Goal: Task Accomplishment & Management: Manage account settings

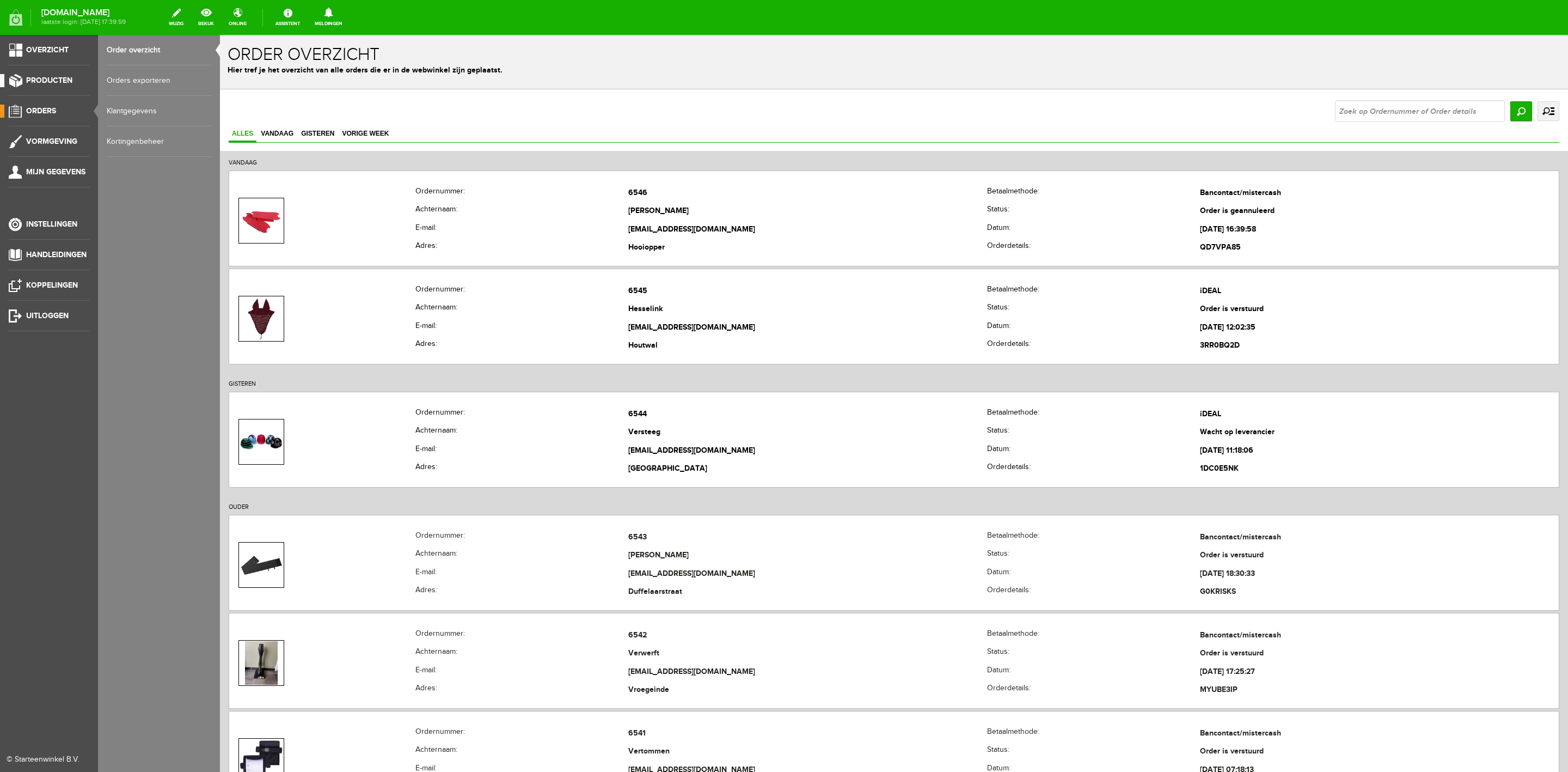
click at [50, 76] on span "Producten" at bounding box center [49, 81] width 47 height 9
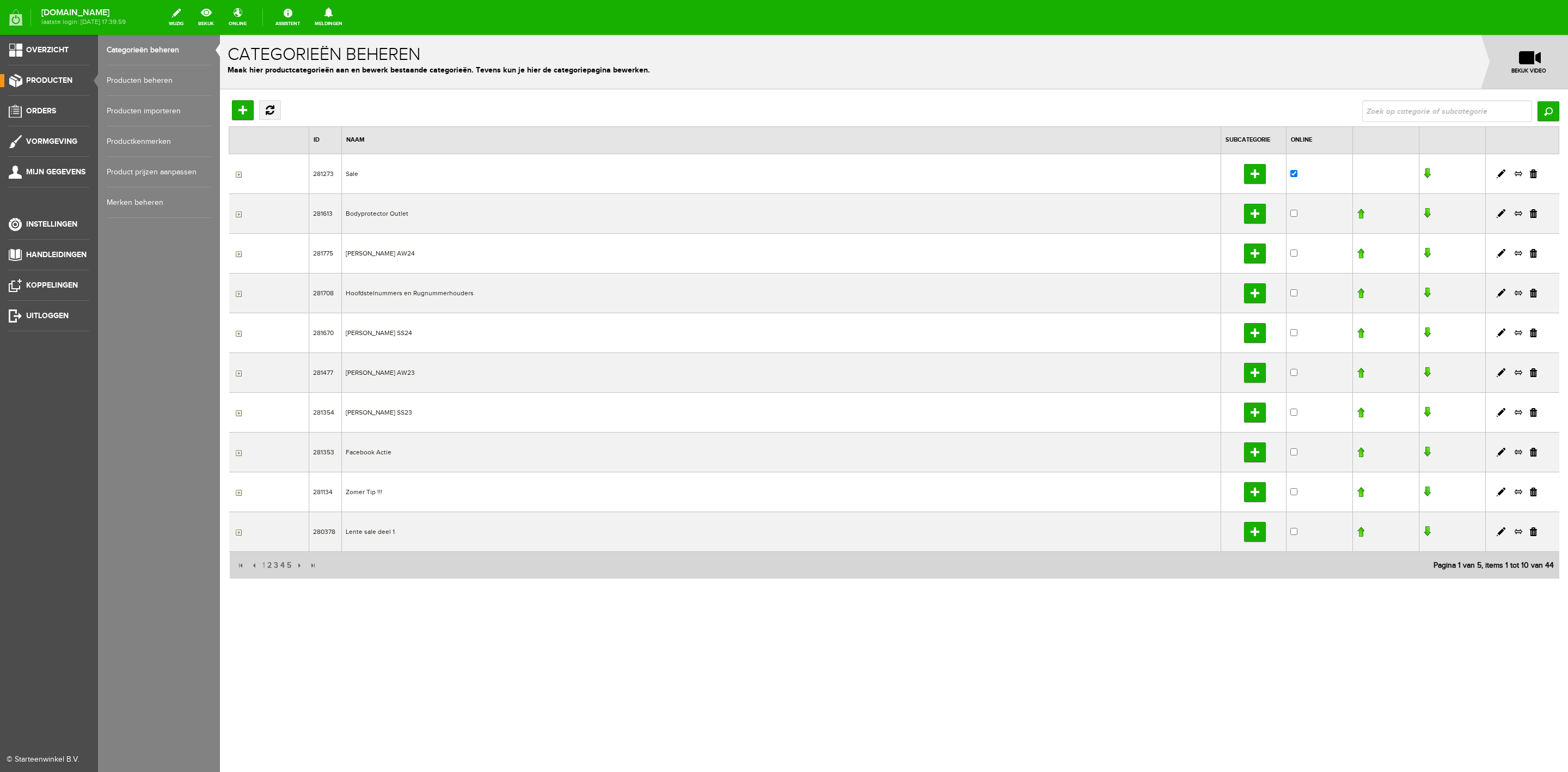
click at [123, 82] on link "Producten beheren" at bounding box center [159, 81] width 105 height 31
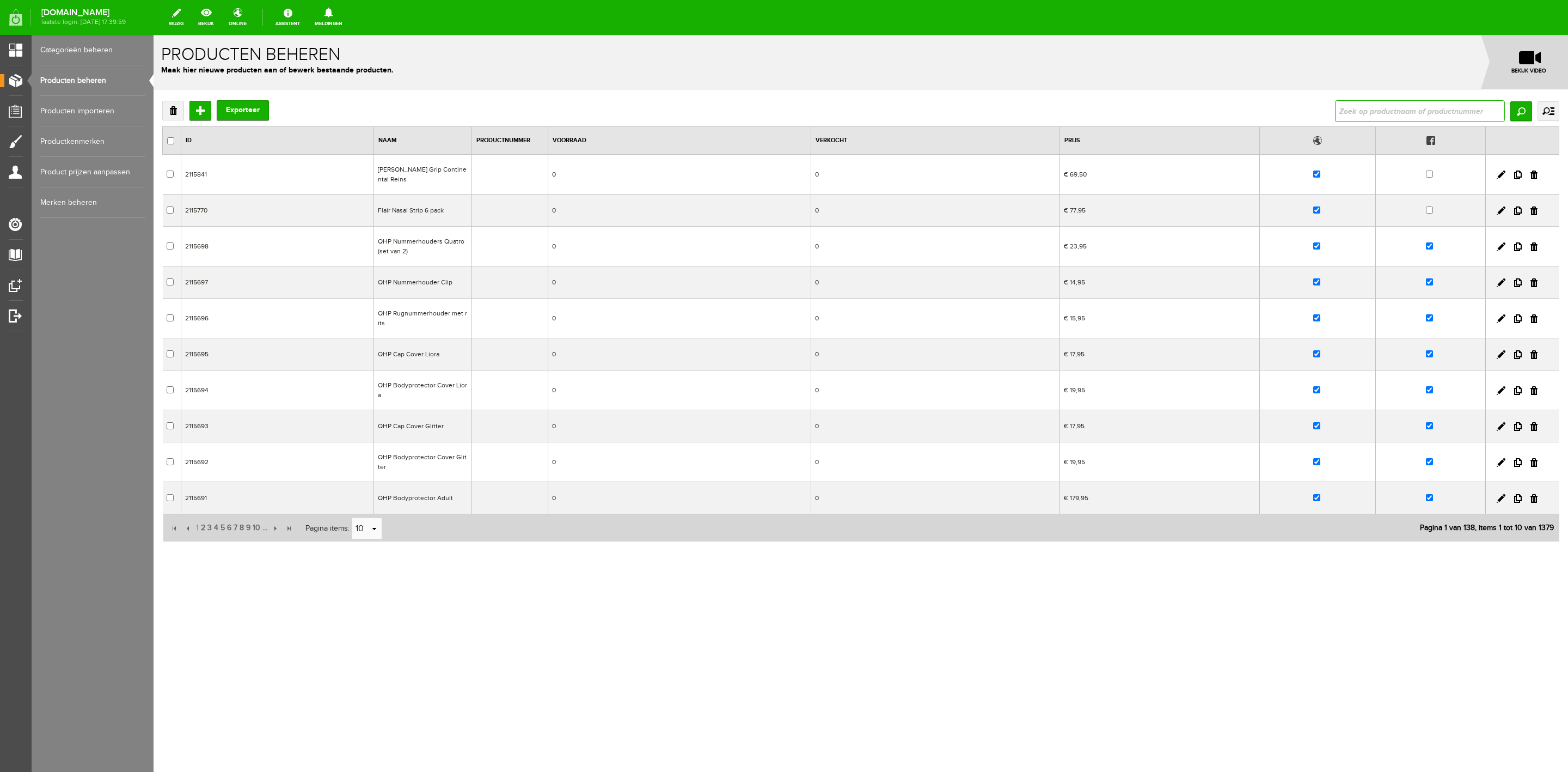
click at [1379, 100] on input "text" at bounding box center [1419, 111] width 170 height 22
type input "hoofdstelnummer"
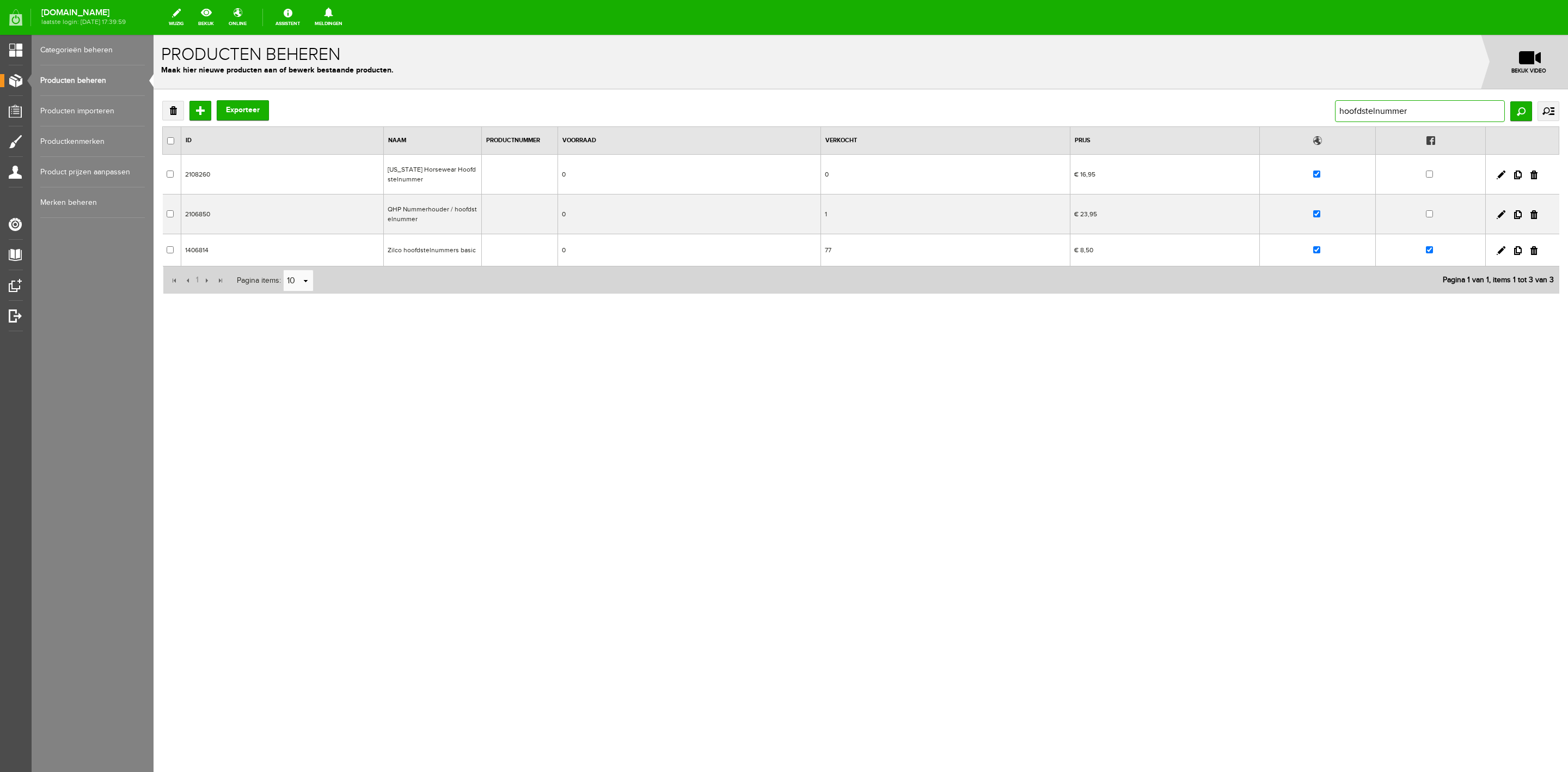
click at [1379, 113] on input "hoofdstelnummer" at bounding box center [1419, 111] width 170 height 22
type input "[US_STATE] nhorsewear"
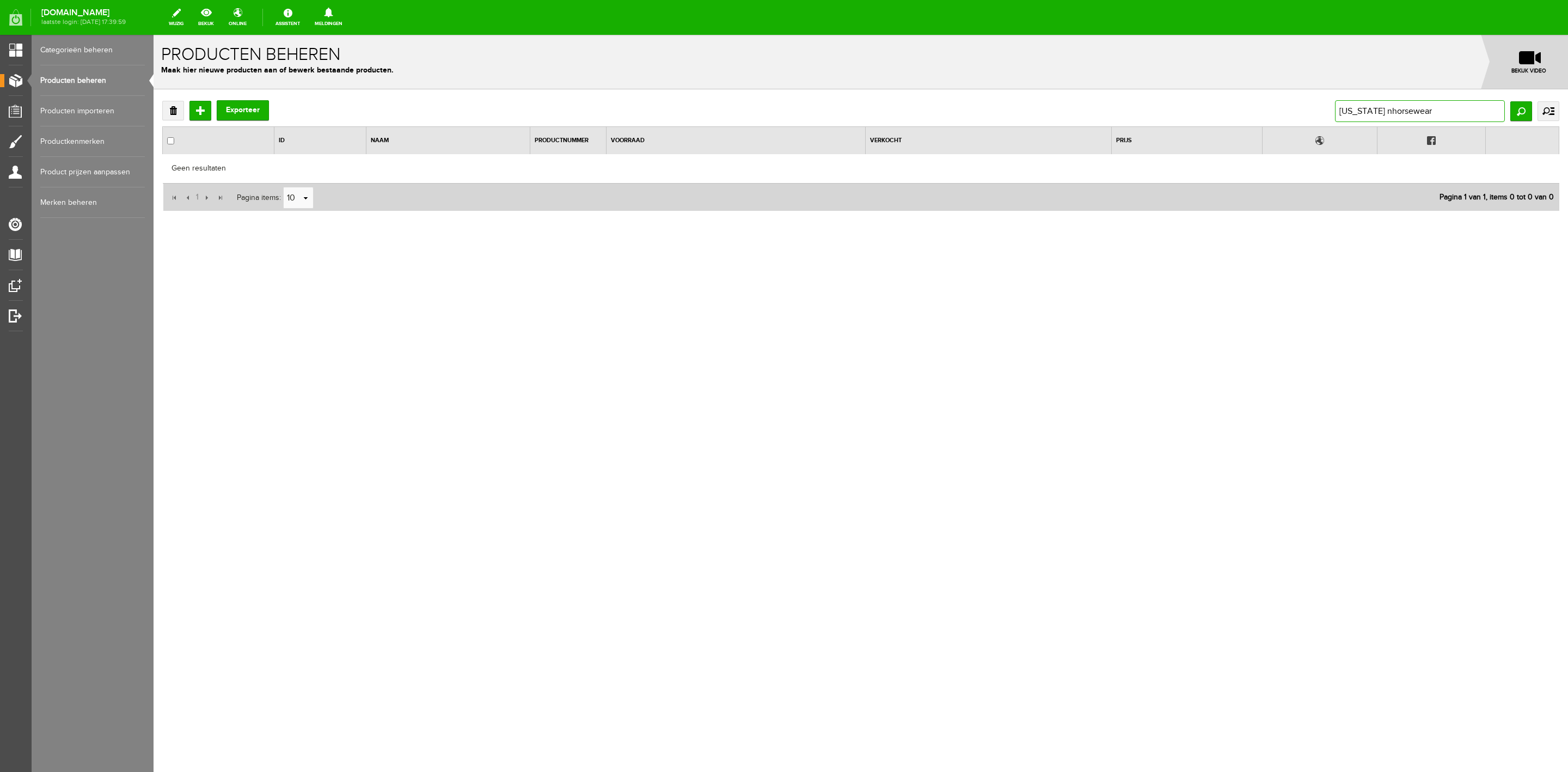
click at [1379, 110] on input "[US_STATE] nhorsewear" at bounding box center [1419, 111] width 170 height 22
type input "[US_STATE] horsewear"
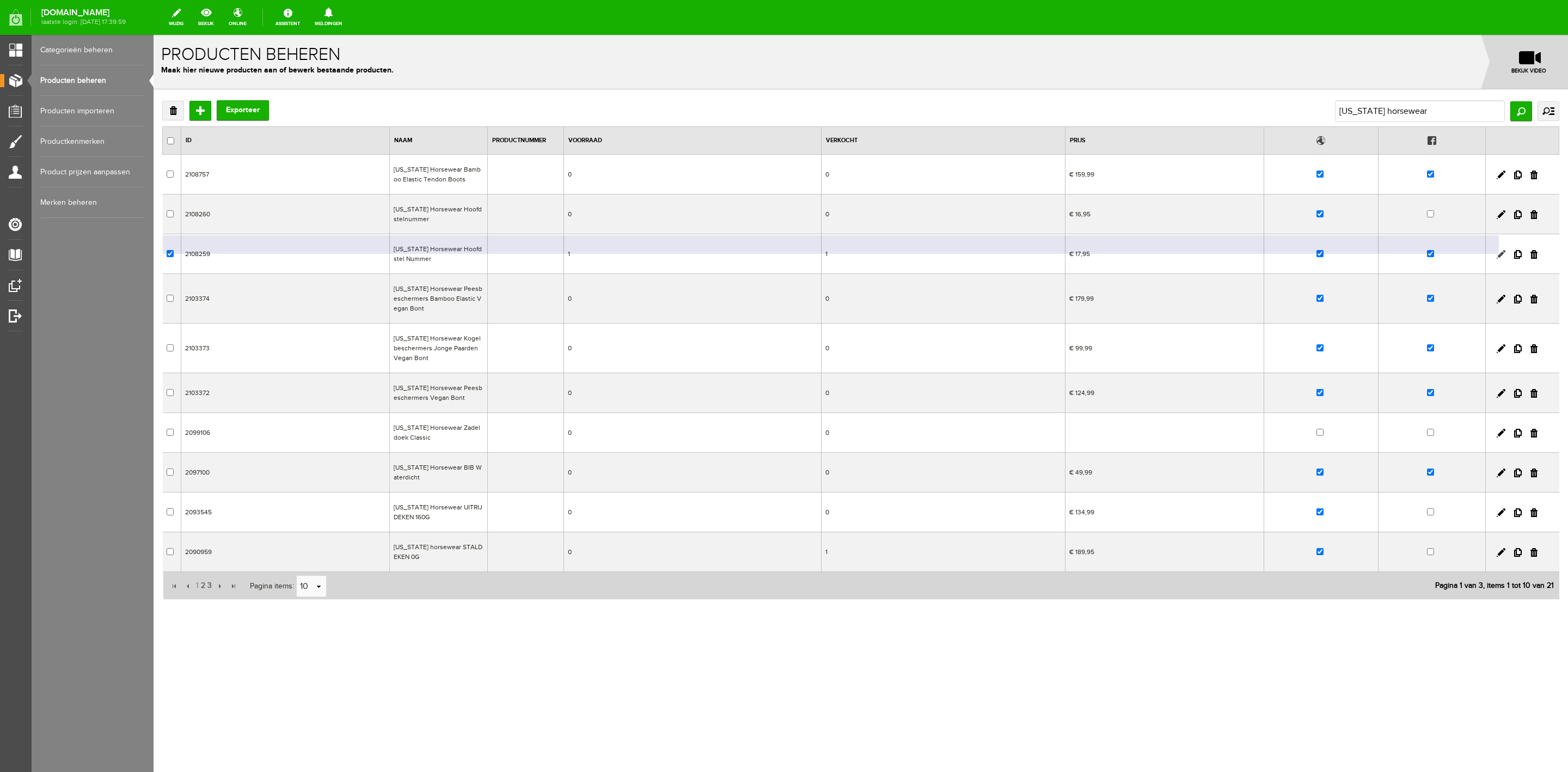
click at [1501, 257] on link at bounding box center [1501, 254] width 9 height 9
checkbox input "true"
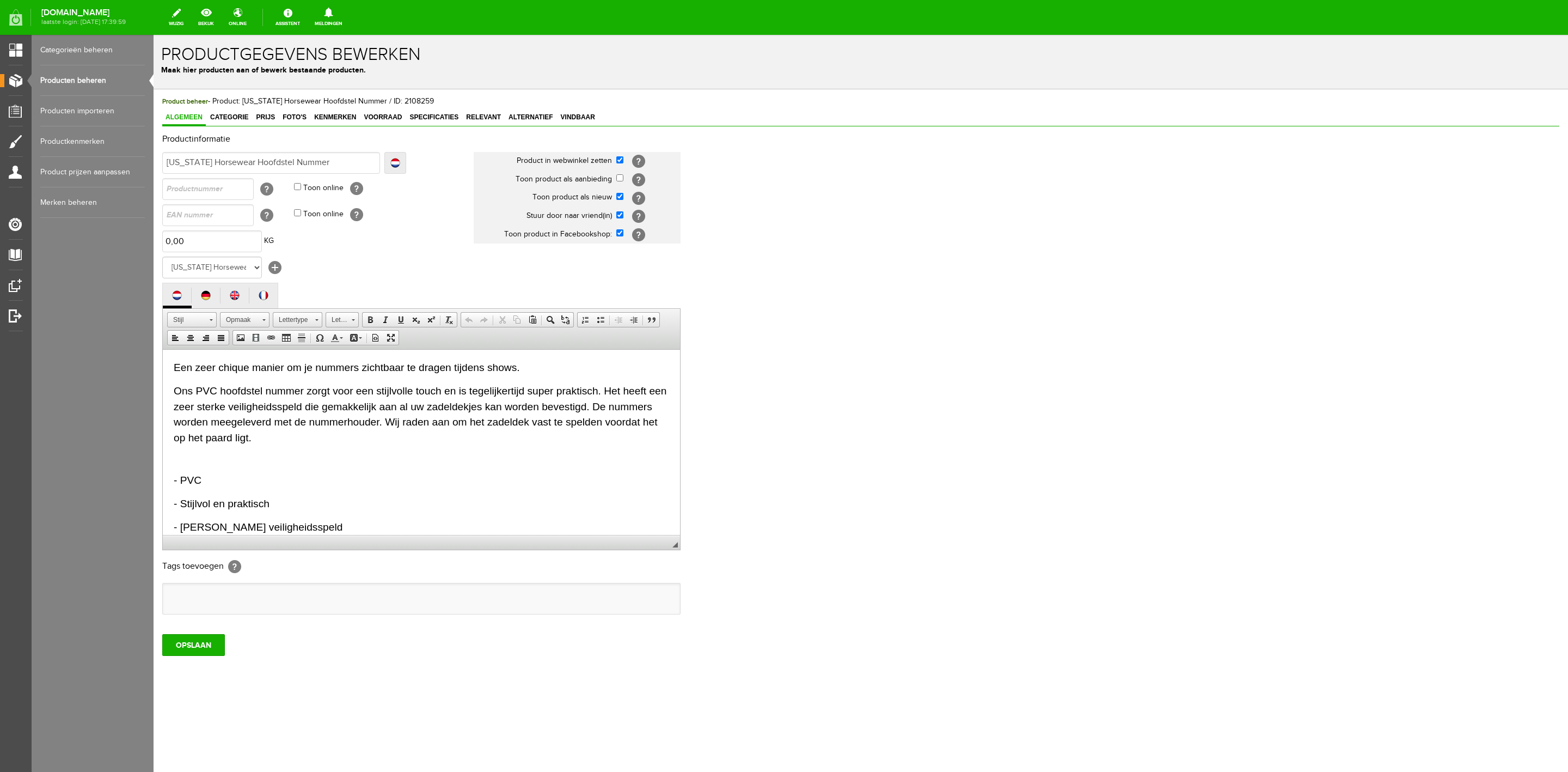
scroll to position [34, 0]
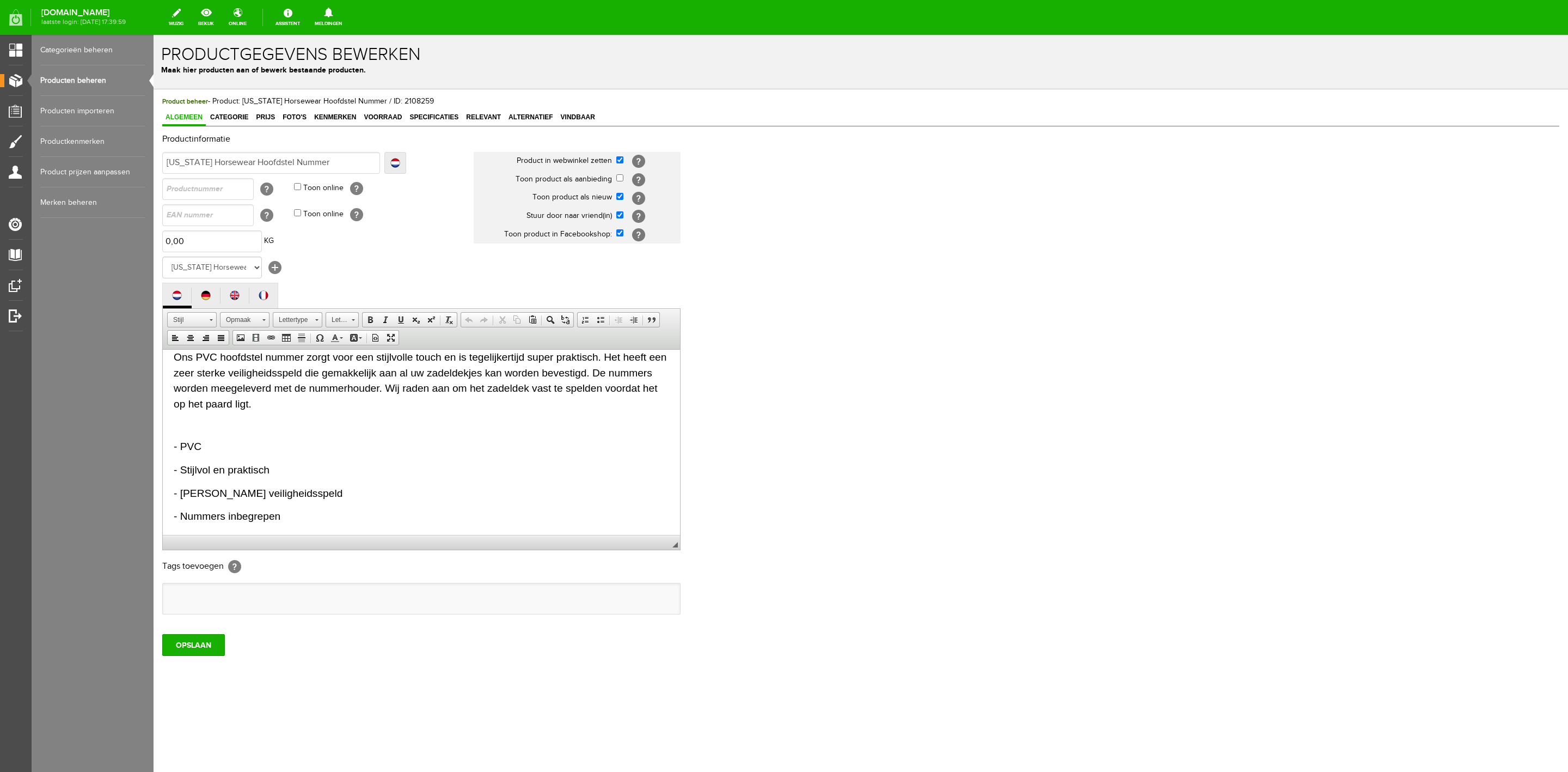
click at [235, 108] on div "Product beheer - Product: [US_STATE] Horsewear Hoofdstel Nummer / ID: 2108259 A…" at bounding box center [861, 376] width 1397 height 560
click at [232, 115] on span "Categorie" at bounding box center [229, 117] width 45 height 8
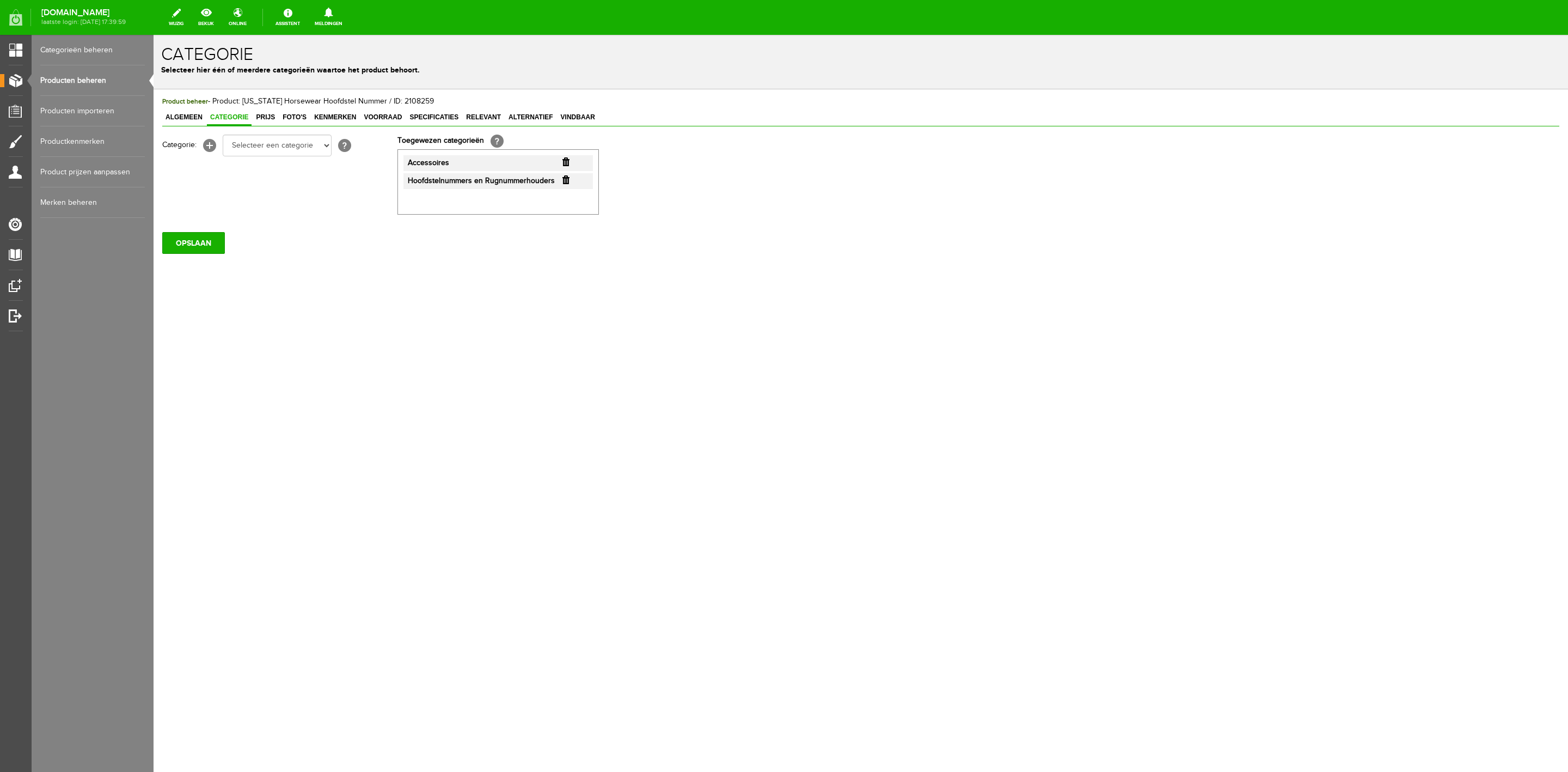
scroll to position [0, 0]
click at [263, 119] on span "Prijs" at bounding box center [265, 117] width 26 height 8
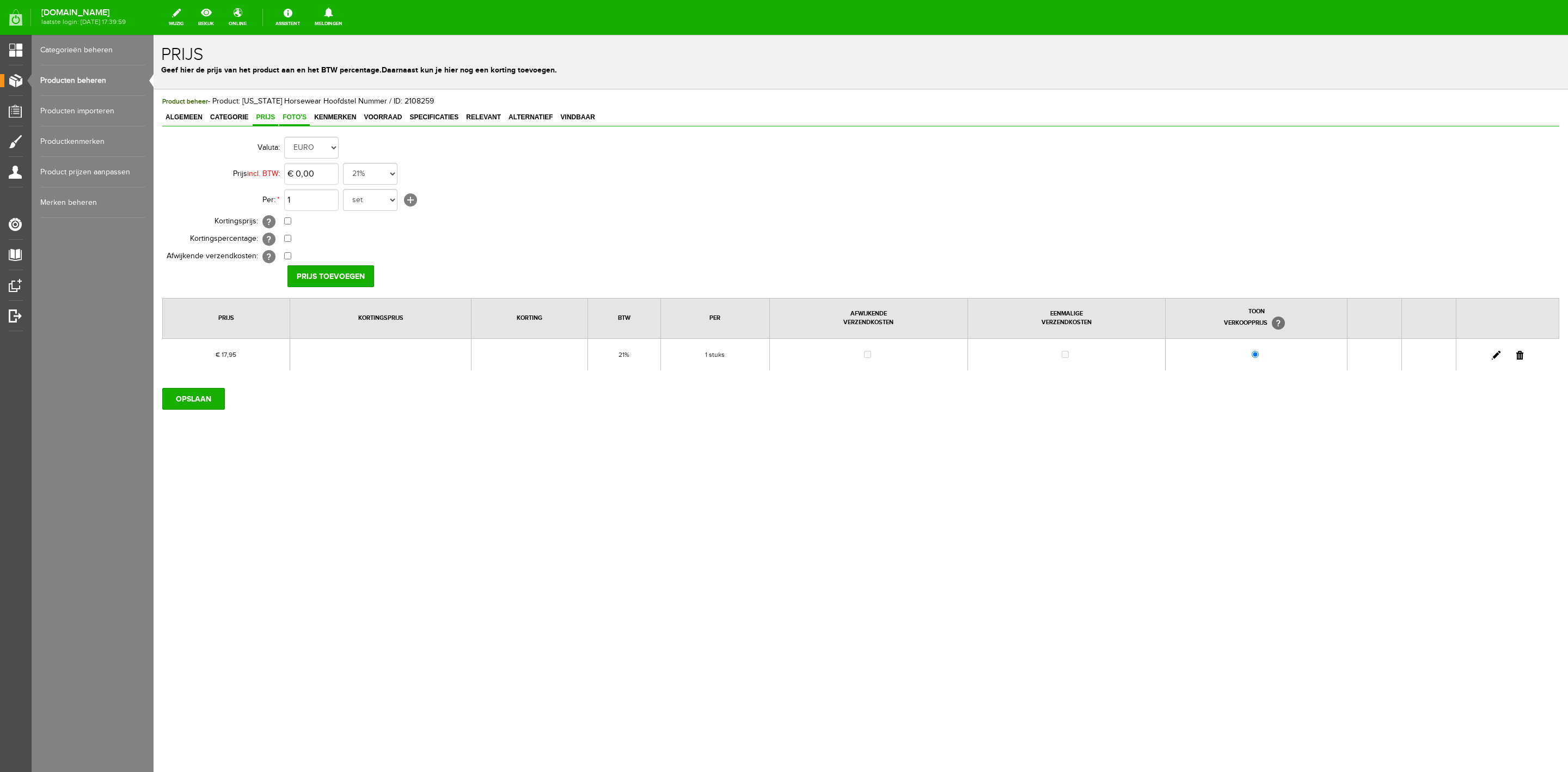
click at [282, 116] on span "Foto's" at bounding box center [294, 117] width 31 height 8
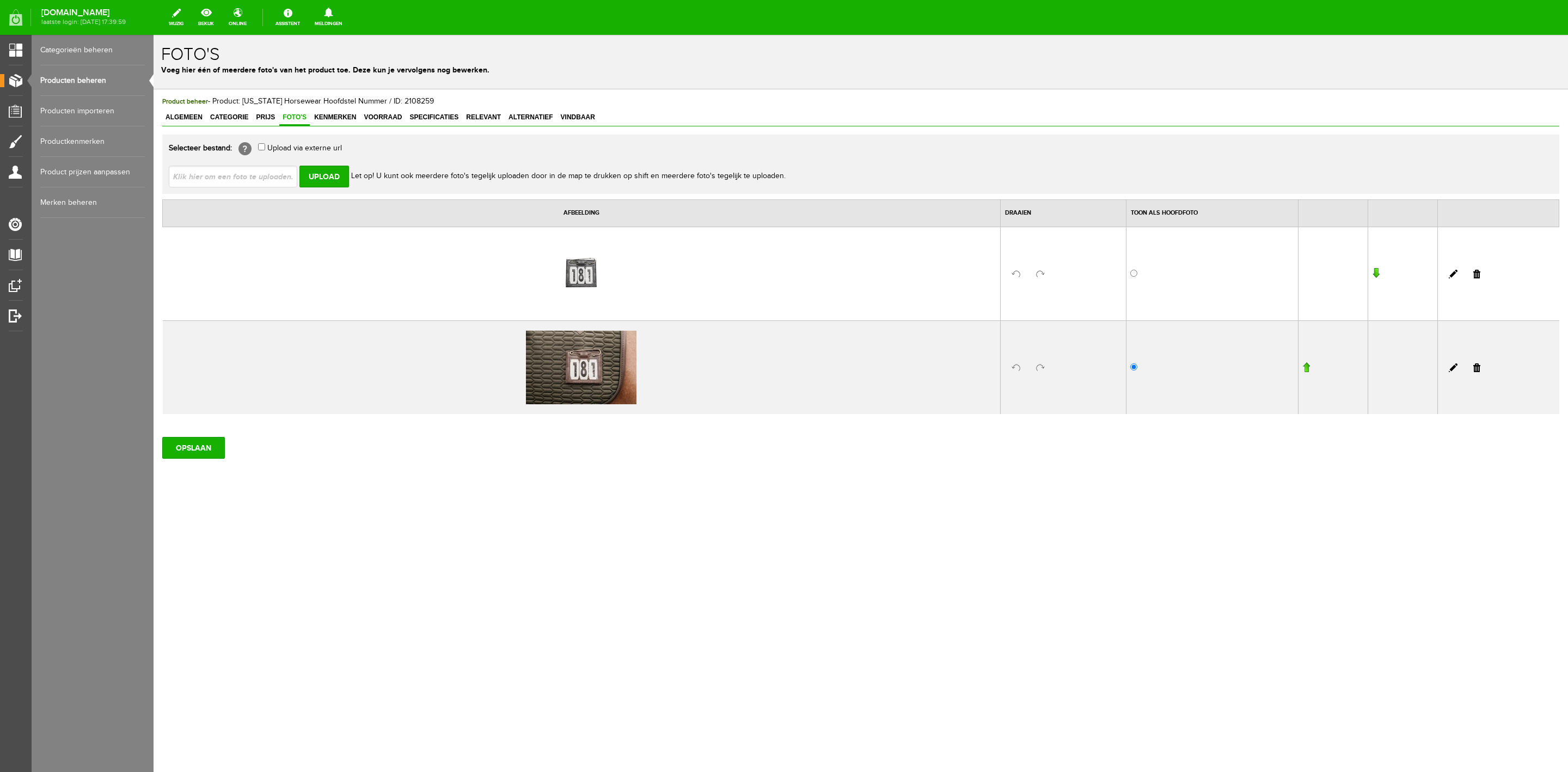
click at [79, 74] on link "Producten beheren" at bounding box center [93, 81] width 105 height 31
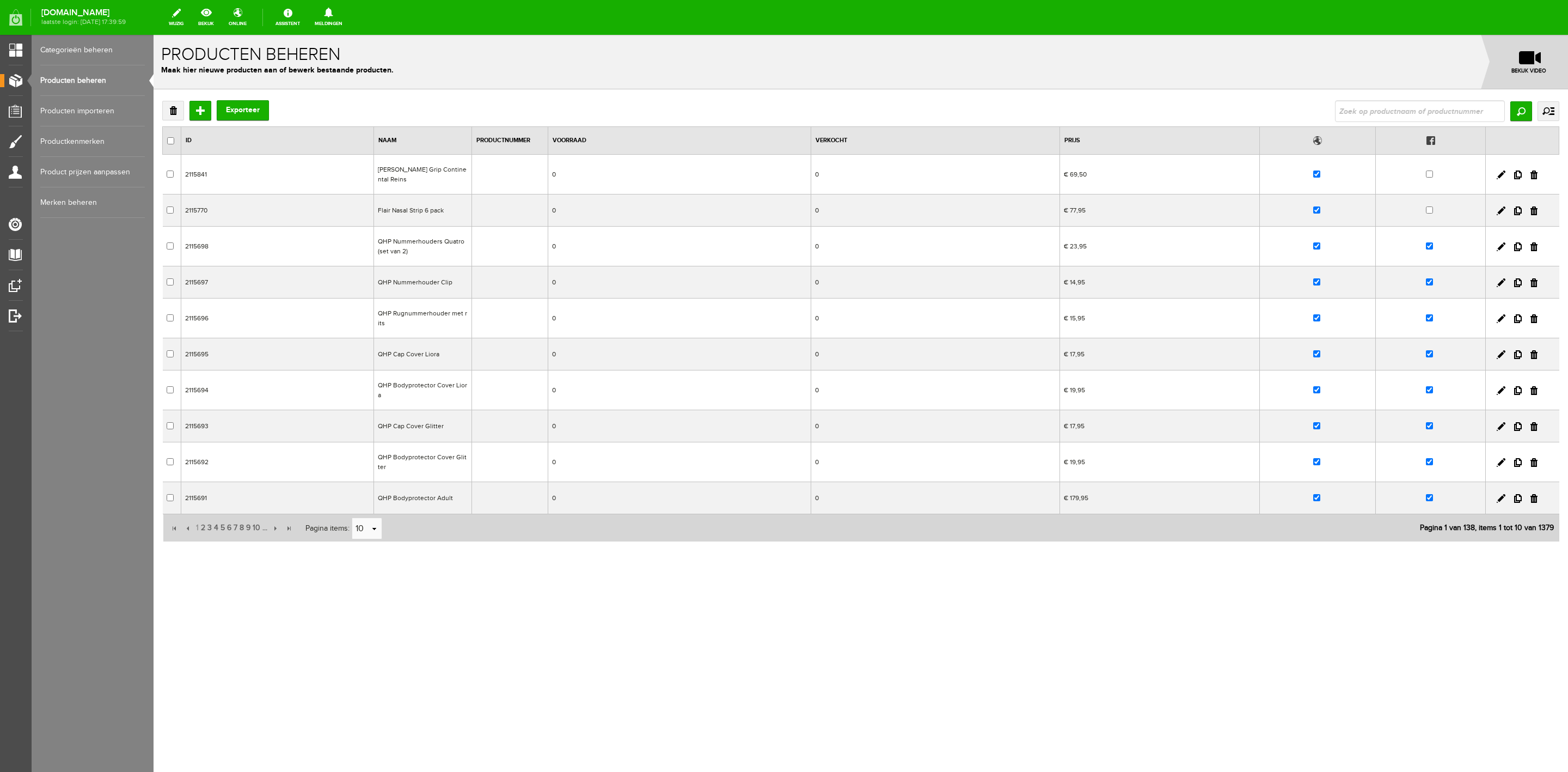
click at [1430, 108] on input "text" at bounding box center [1419, 111] width 170 height 22
type input "[US_STATE] horsewear"
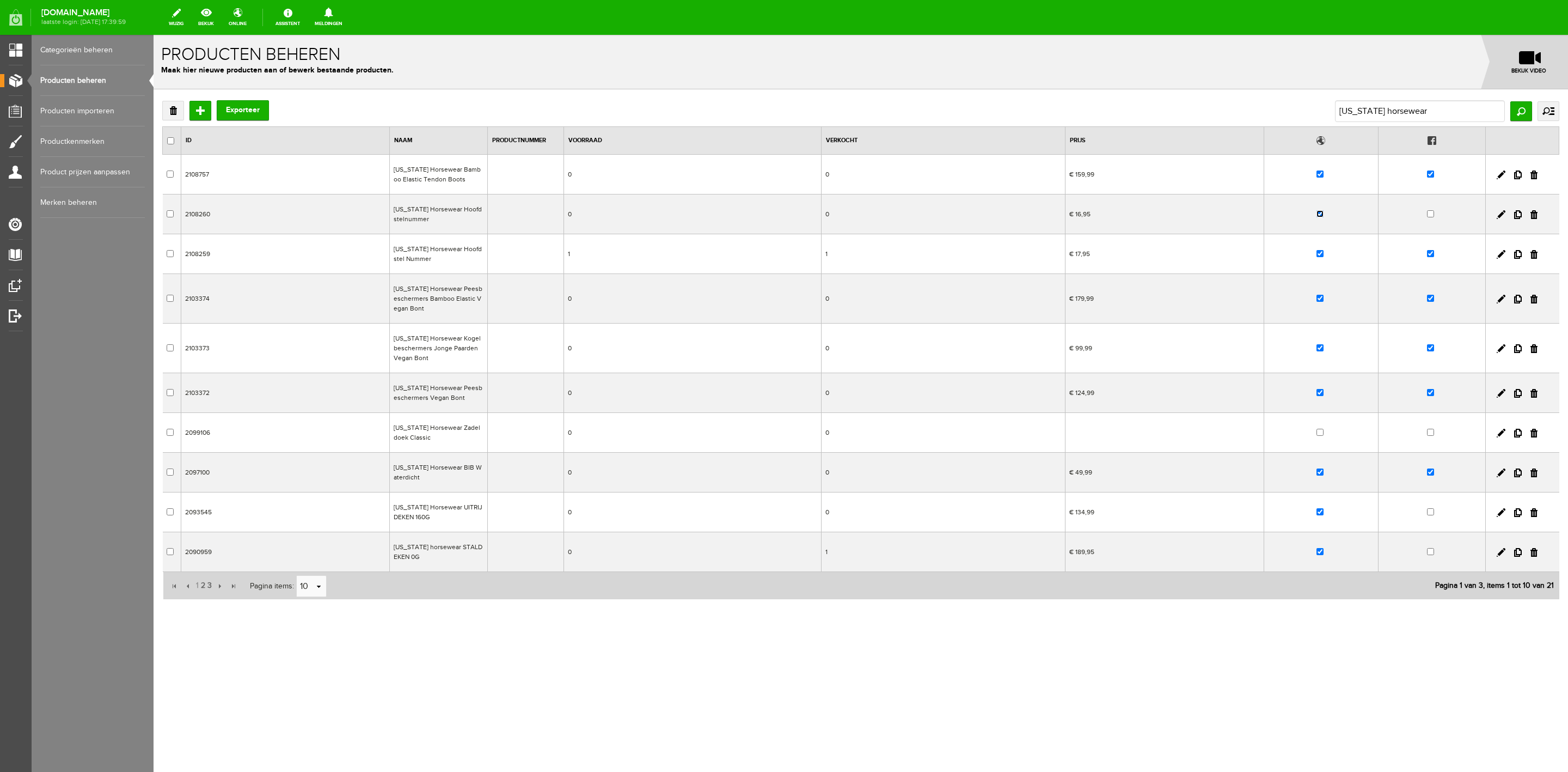
click at [1317, 214] on input "checkbox" at bounding box center [1320, 214] width 7 height 7
checkbox input "false"
click at [1320, 254] on input "checkbox" at bounding box center [1320, 254] width 7 height 7
checkbox input "false"
click at [1499, 474] on link at bounding box center [1501, 473] width 9 height 9
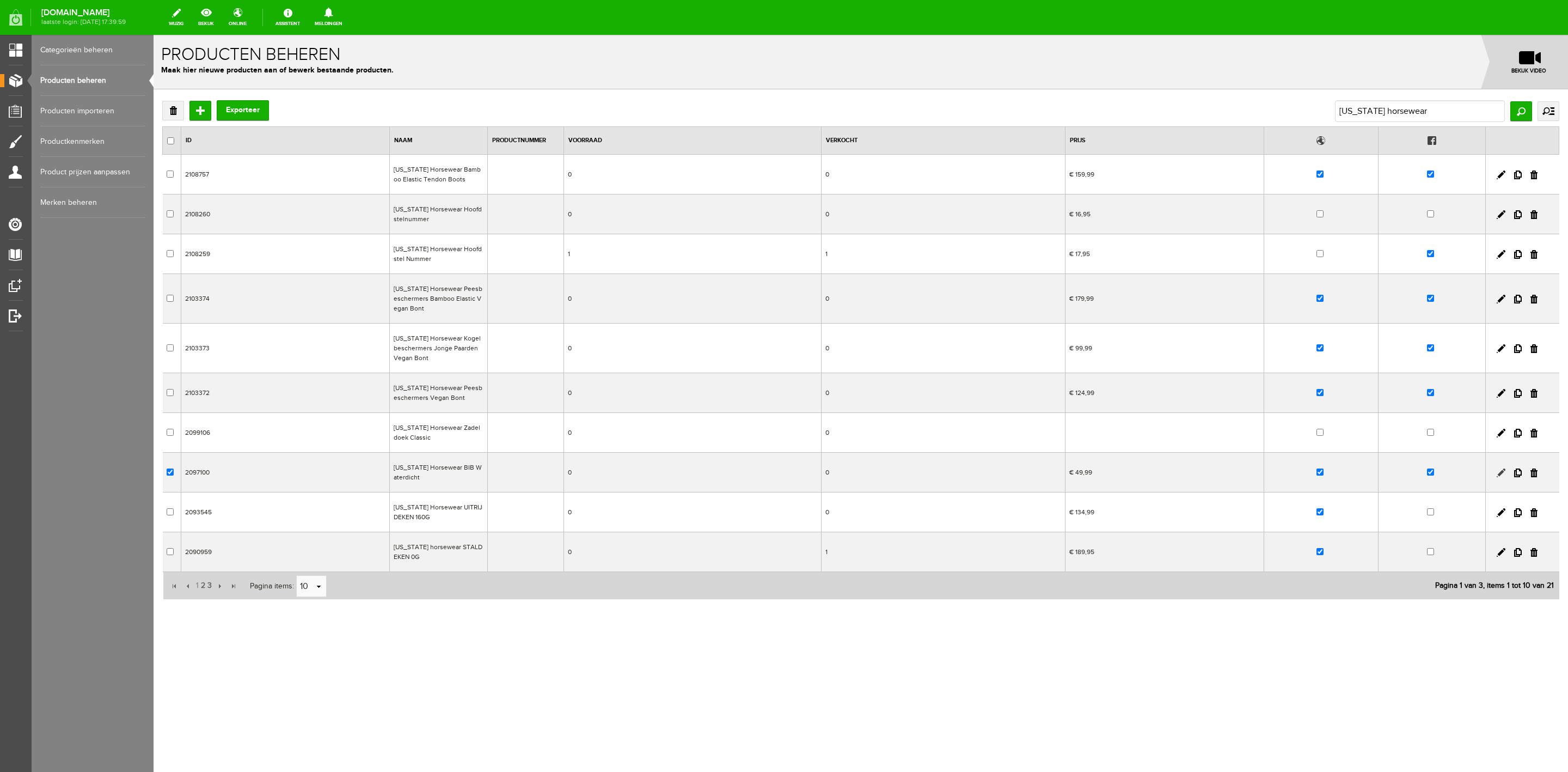
checkbox input "true"
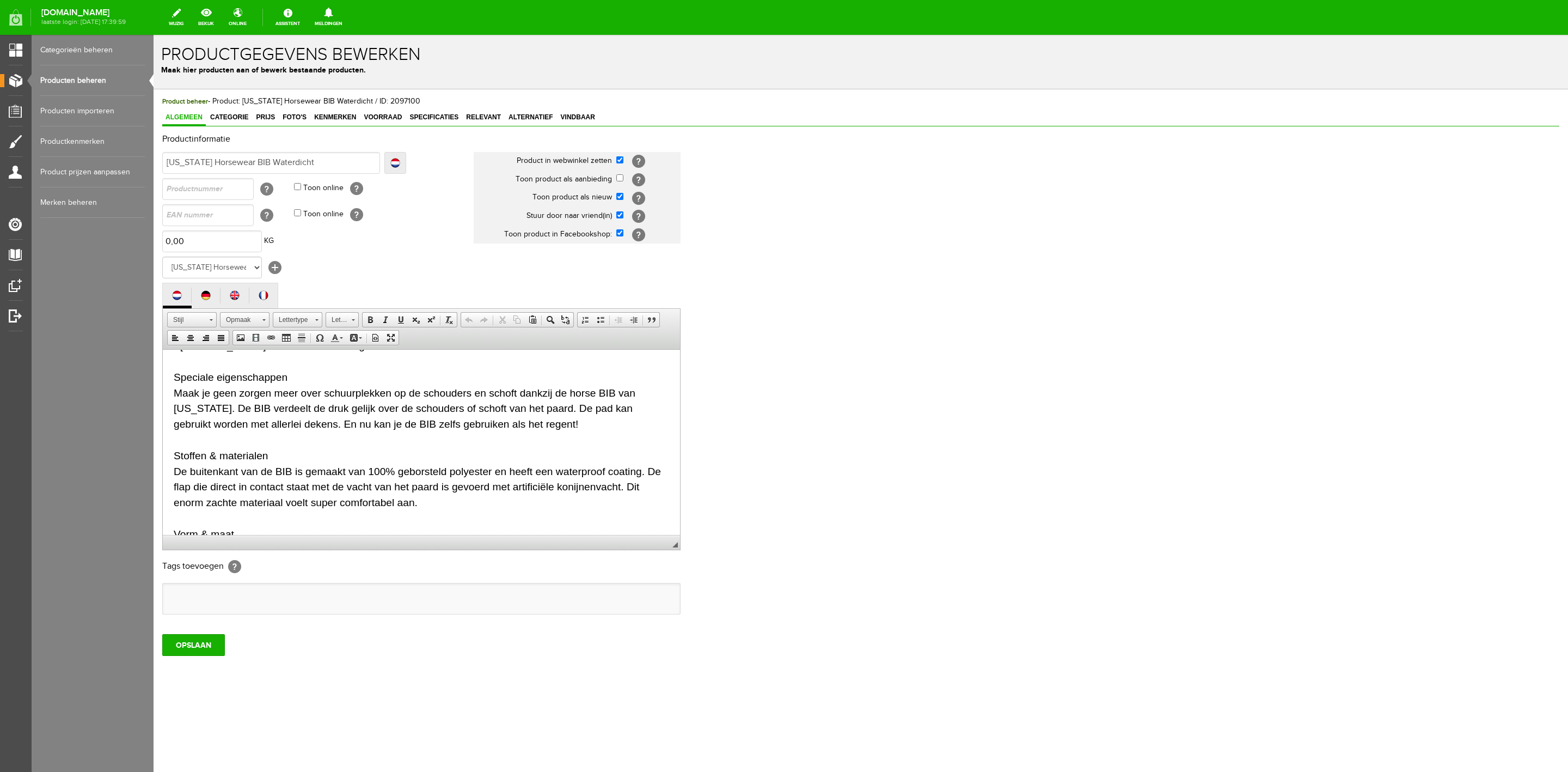
scroll to position [212, 0]
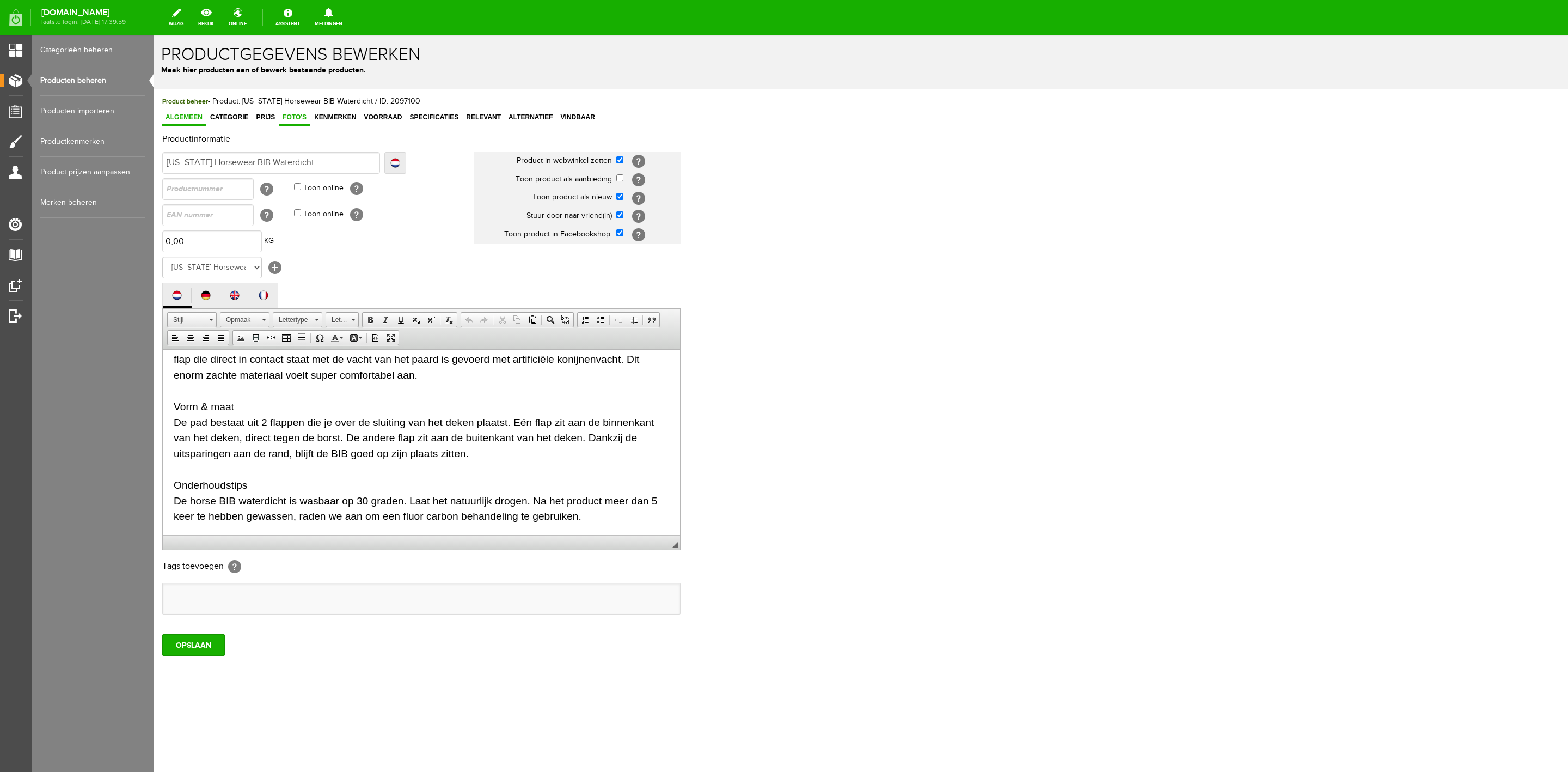
click at [299, 121] on span "Foto's" at bounding box center [294, 117] width 31 height 8
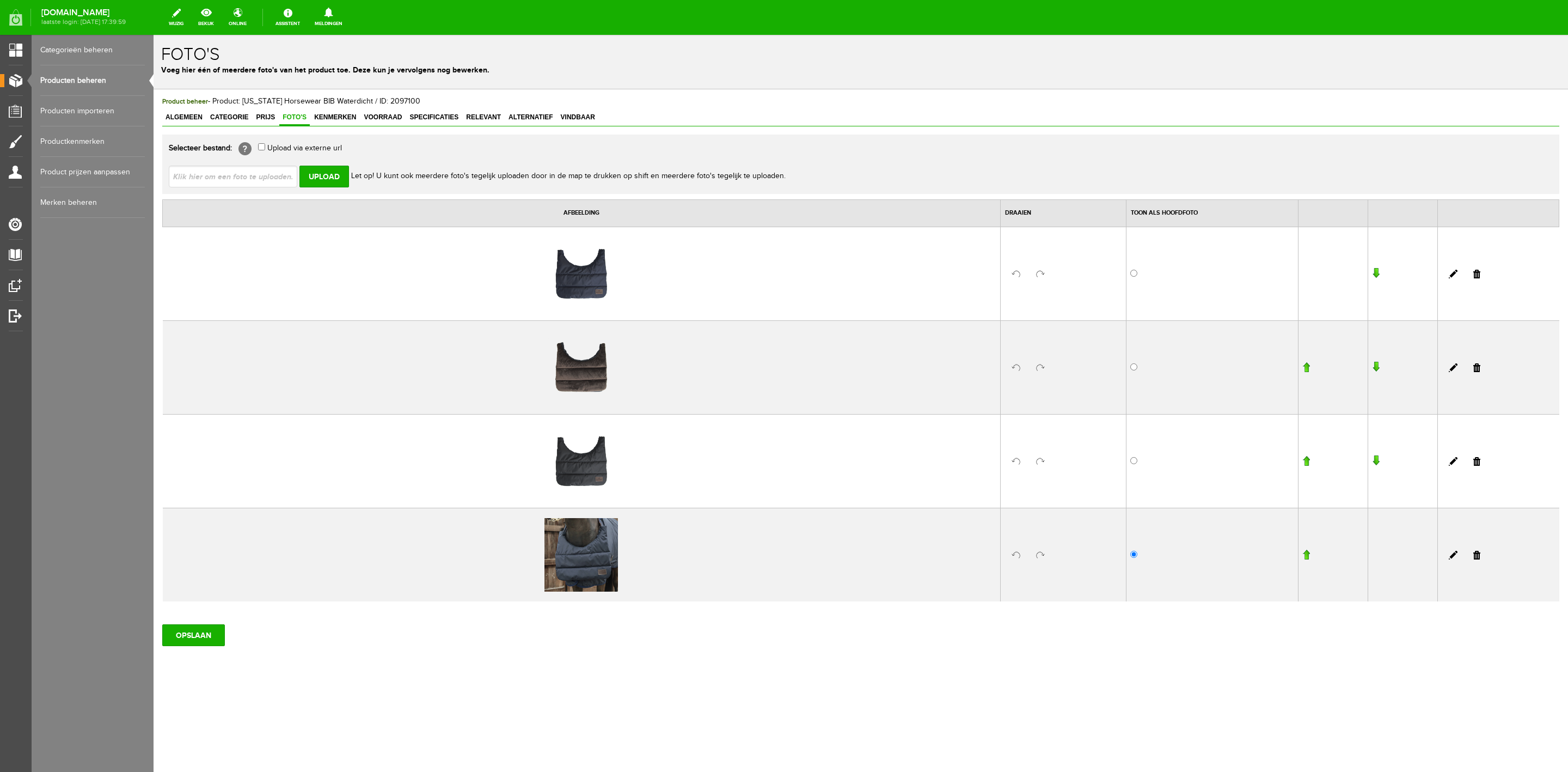
scroll to position [0, 0]
click at [84, 74] on link "Producten beheren" at bounding box center [93, 81] width 105 height 31
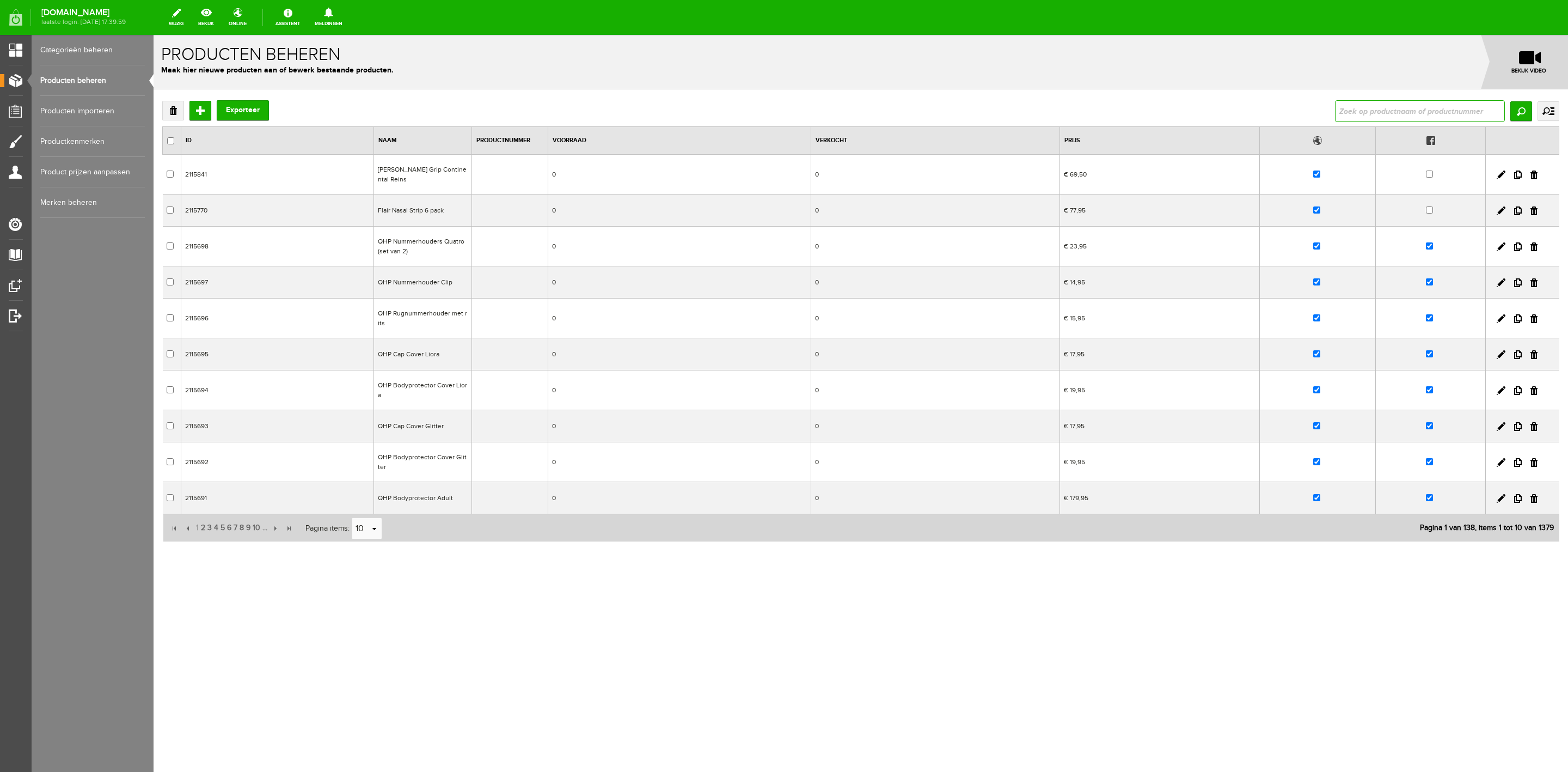
click at [1370, 108] on input "text" at bounding box center [1419, 111] width 170 height 22
type input "[US_STATE]"
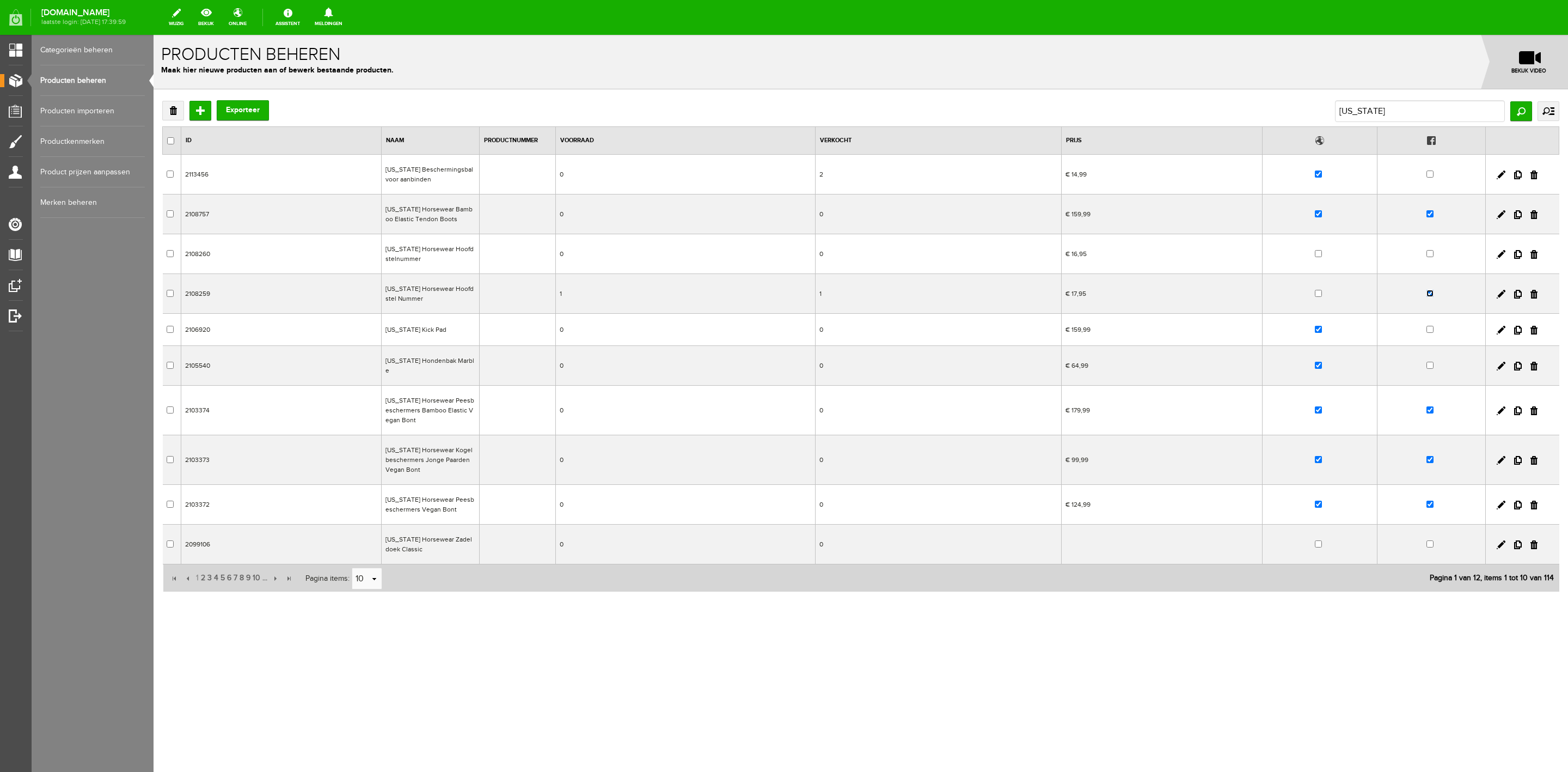
click at [1430, 294] on input "checkbox" at bounding box center [1430, 293] width 7 height 7
checkbox input "false"
click at [1318, 364] on input "checkbox" at bounding box center [1318, 365] width 7 height 7
checkbox input "false"
click at [373, 574] on link "select" at bounding box center [374, 579] width 9 height 21
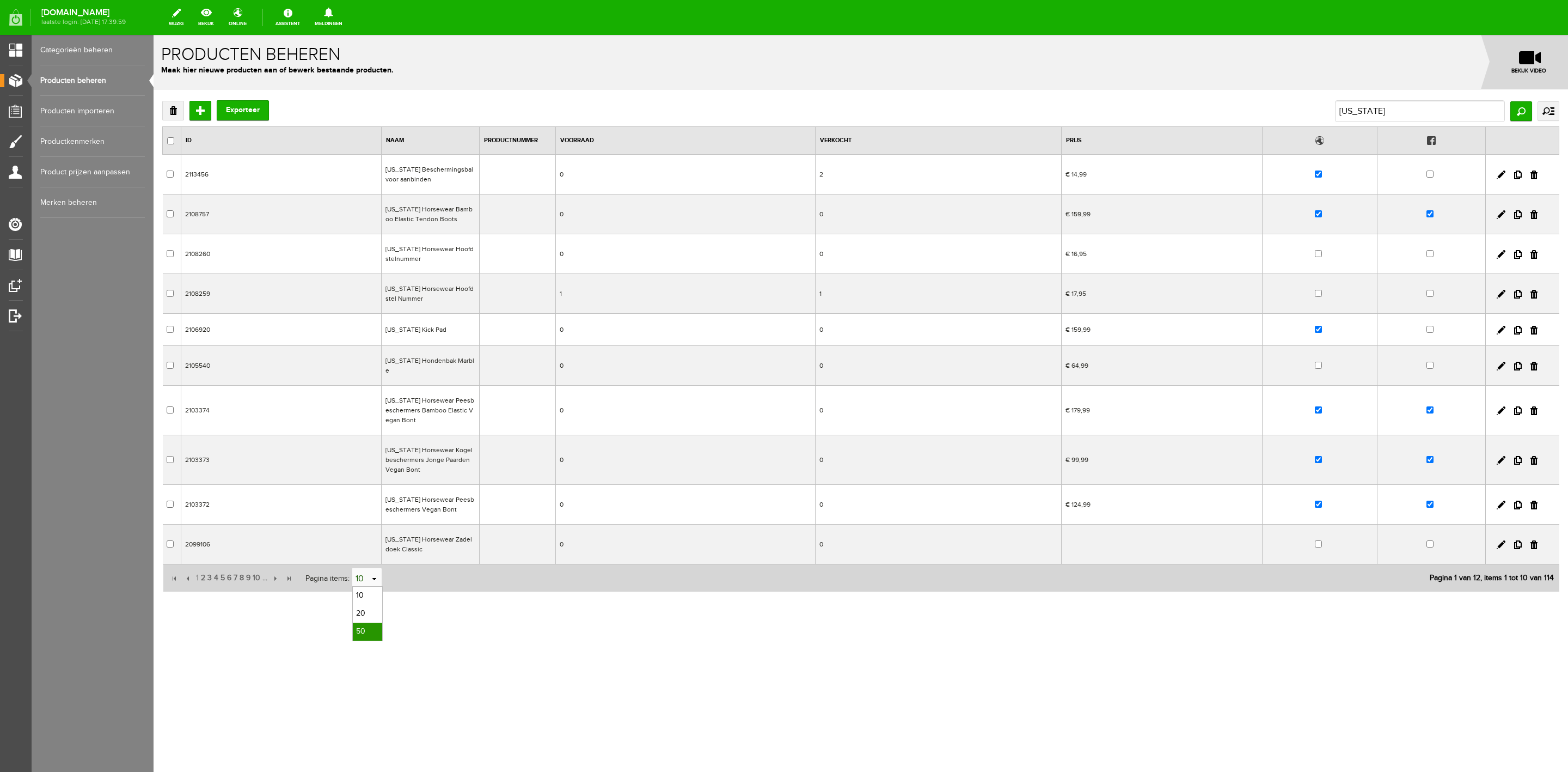
click at [371, 631] on li "50" at bounding box center [367, 631] width 29 height 18
type input "50"
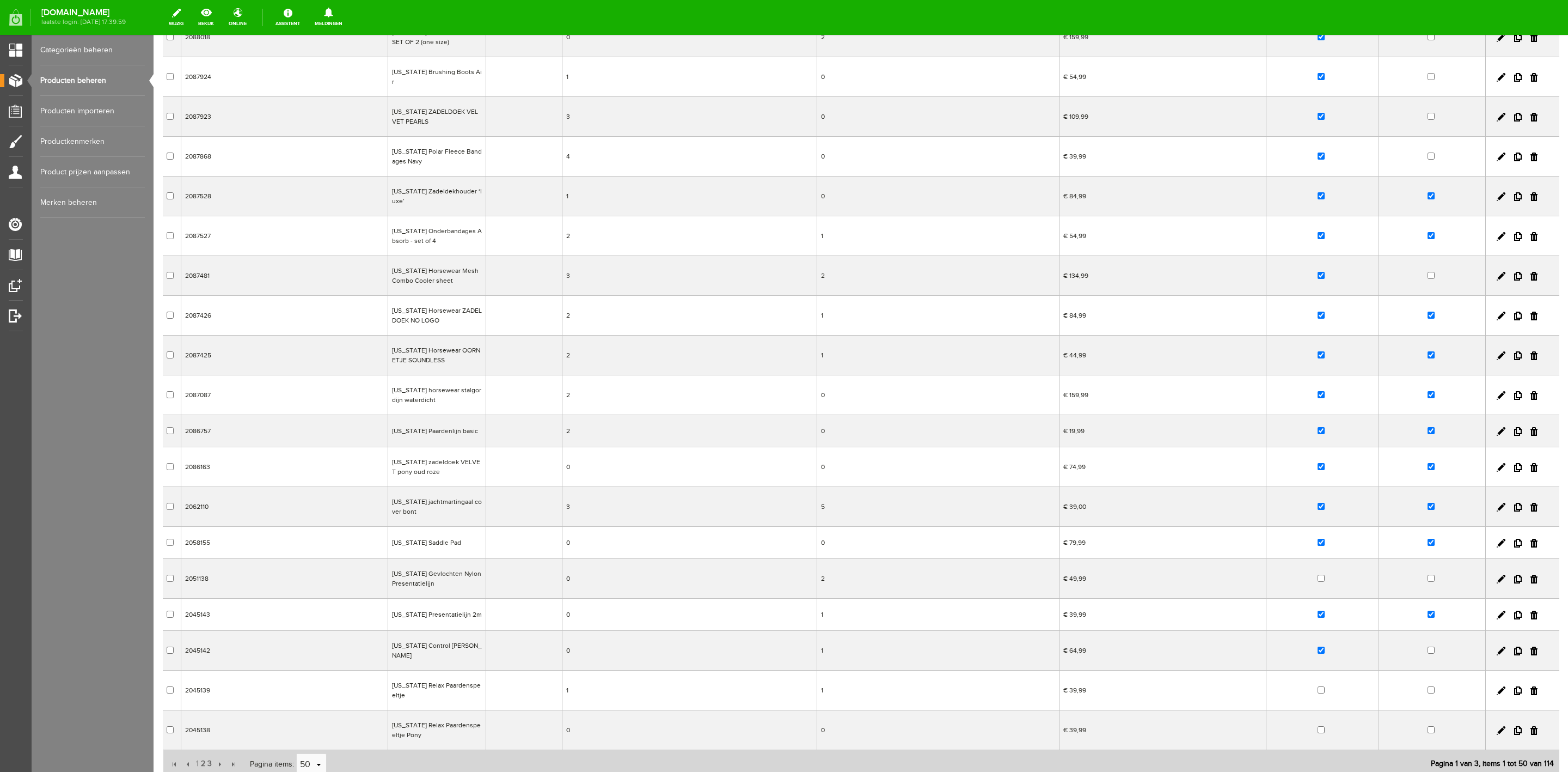
scroll to position [1457, 0]
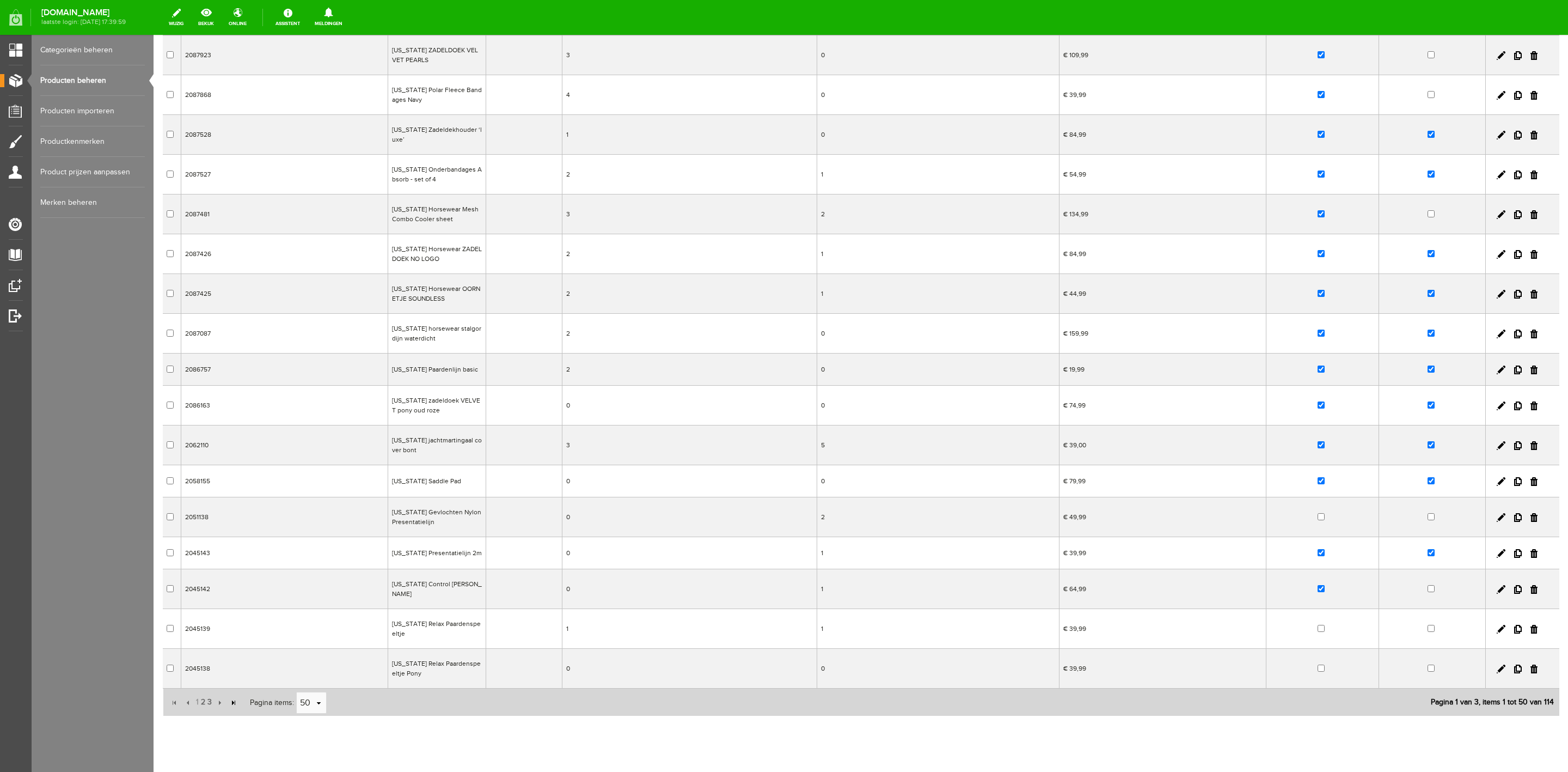
click at [231, 697] on input "button" at bounding box center [233, 703] width 12 height 12
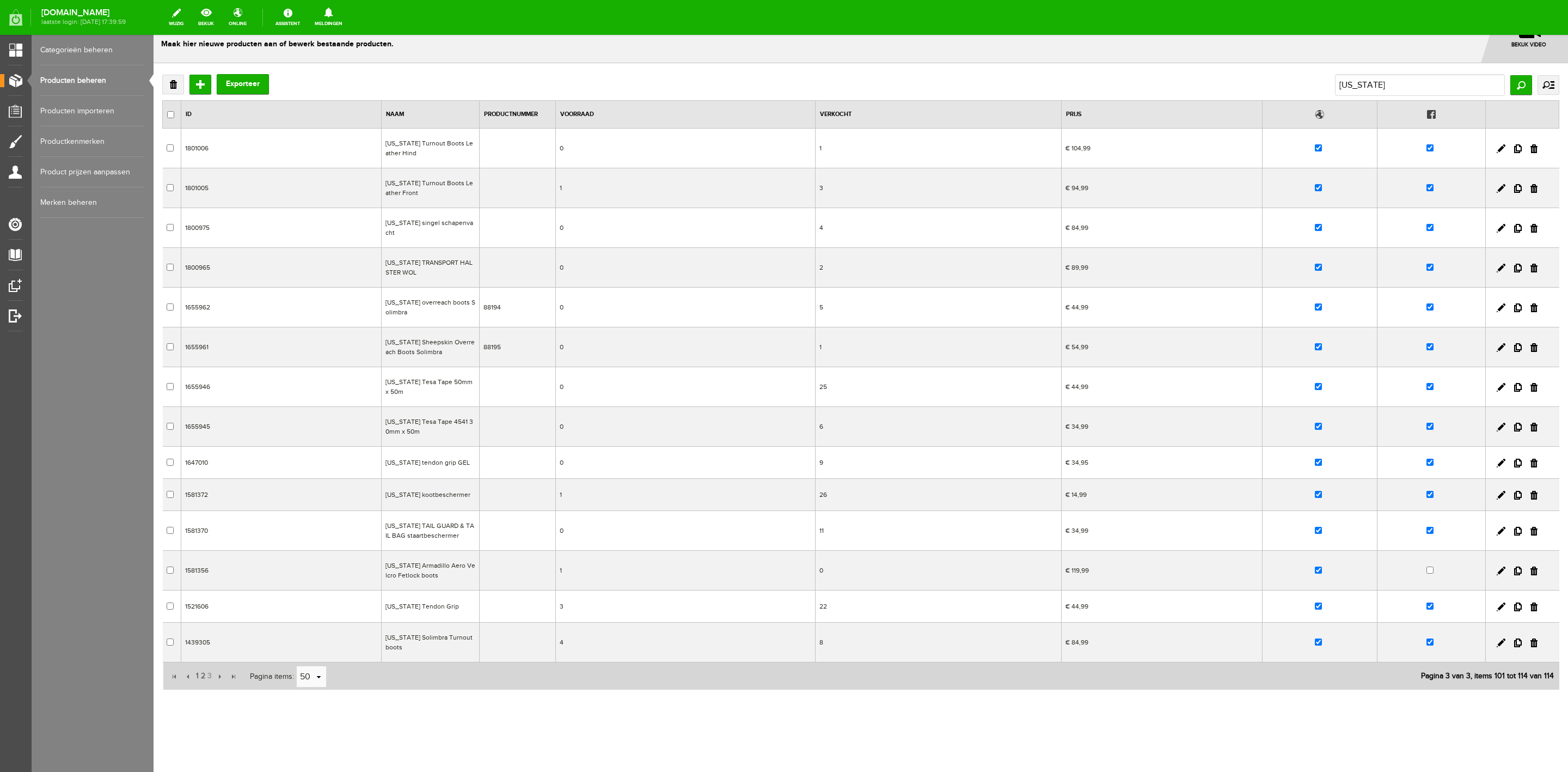
scroll to position [25, 0]
click at [200, 675] on span "2" at bounding box center [203, 677] width 7 height 22
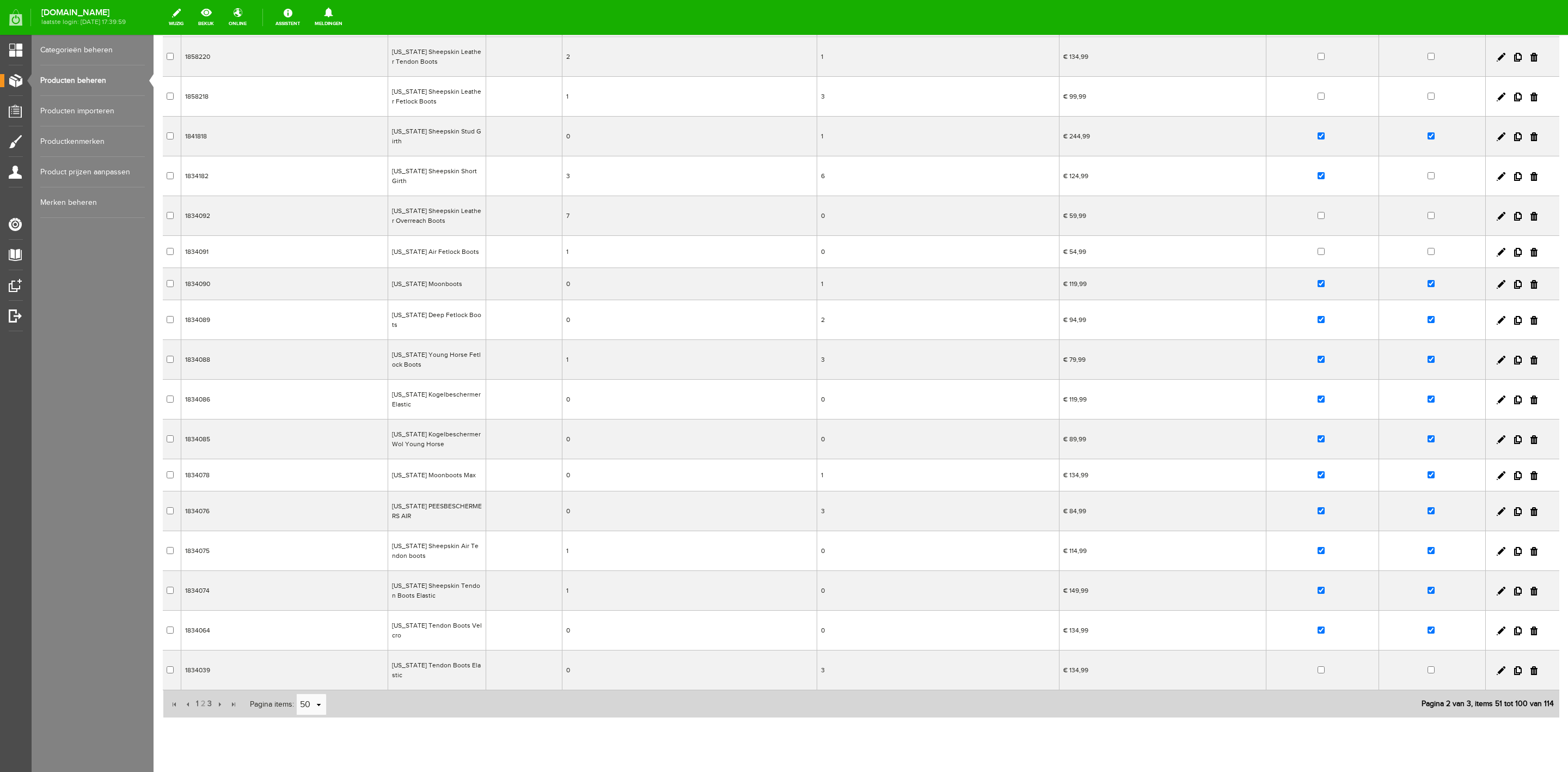
scroll to position [1381, 0]
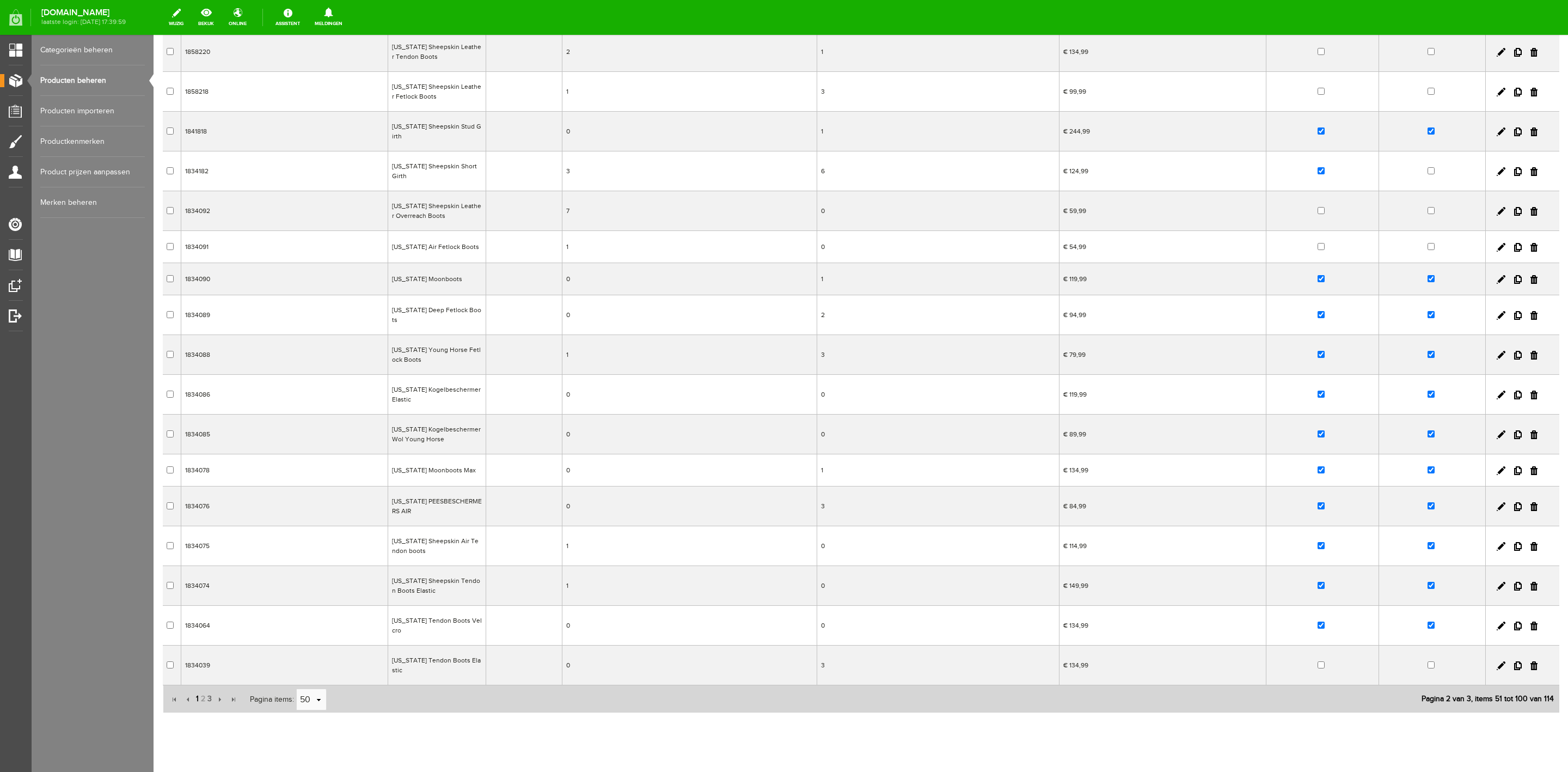
click at [196, 688] on span "1" at bounding box center [197, 699] width 5 height 22
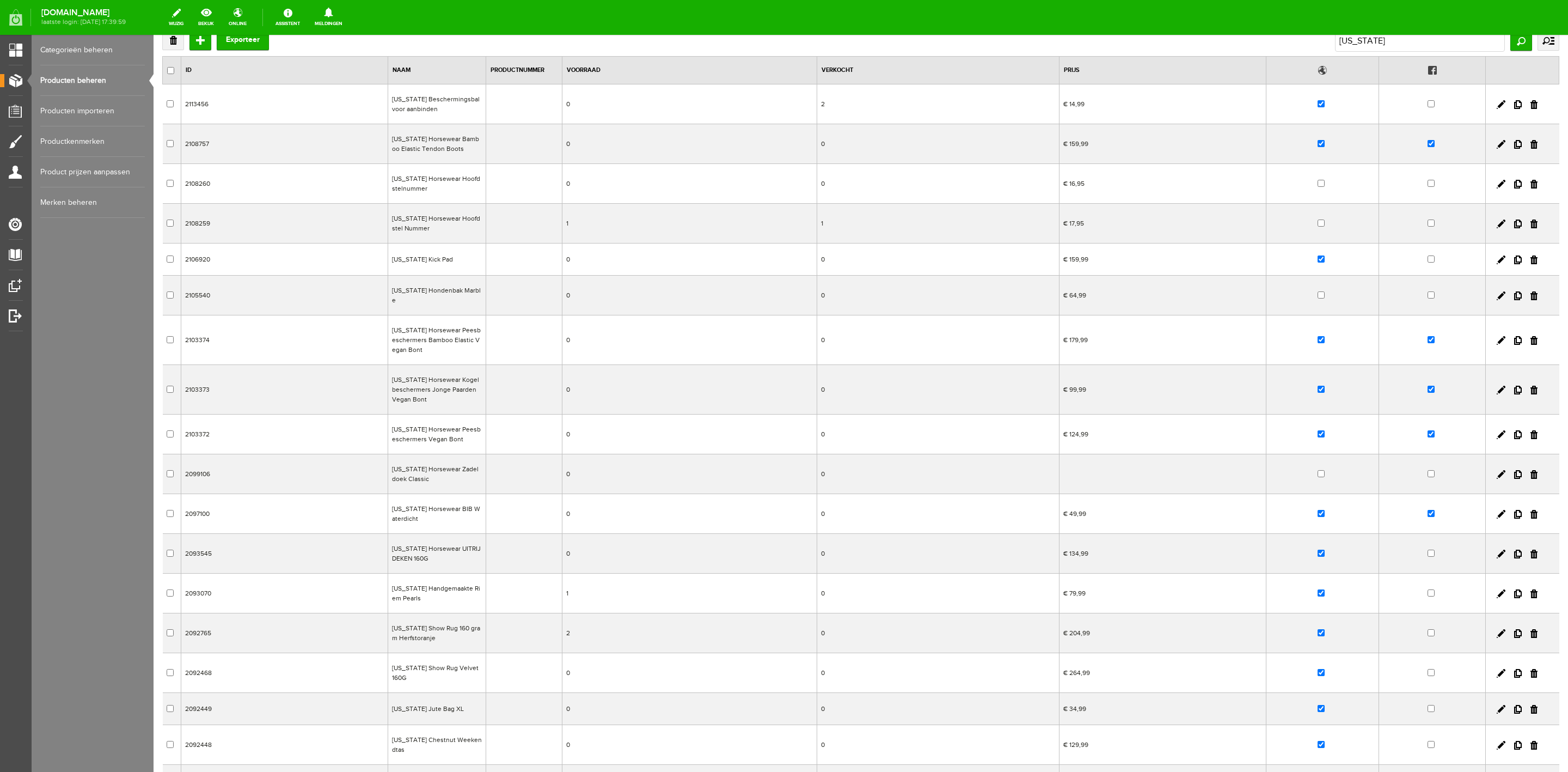
scroll to position [69, 0]
click at [1398, 51] on input "[US_STATE]" at bounding box center [1419, 42] width 170 height 22
click at [1402, 41] on input "[US_STATE]" at bounding box center [1419, 42] width 170 height 22
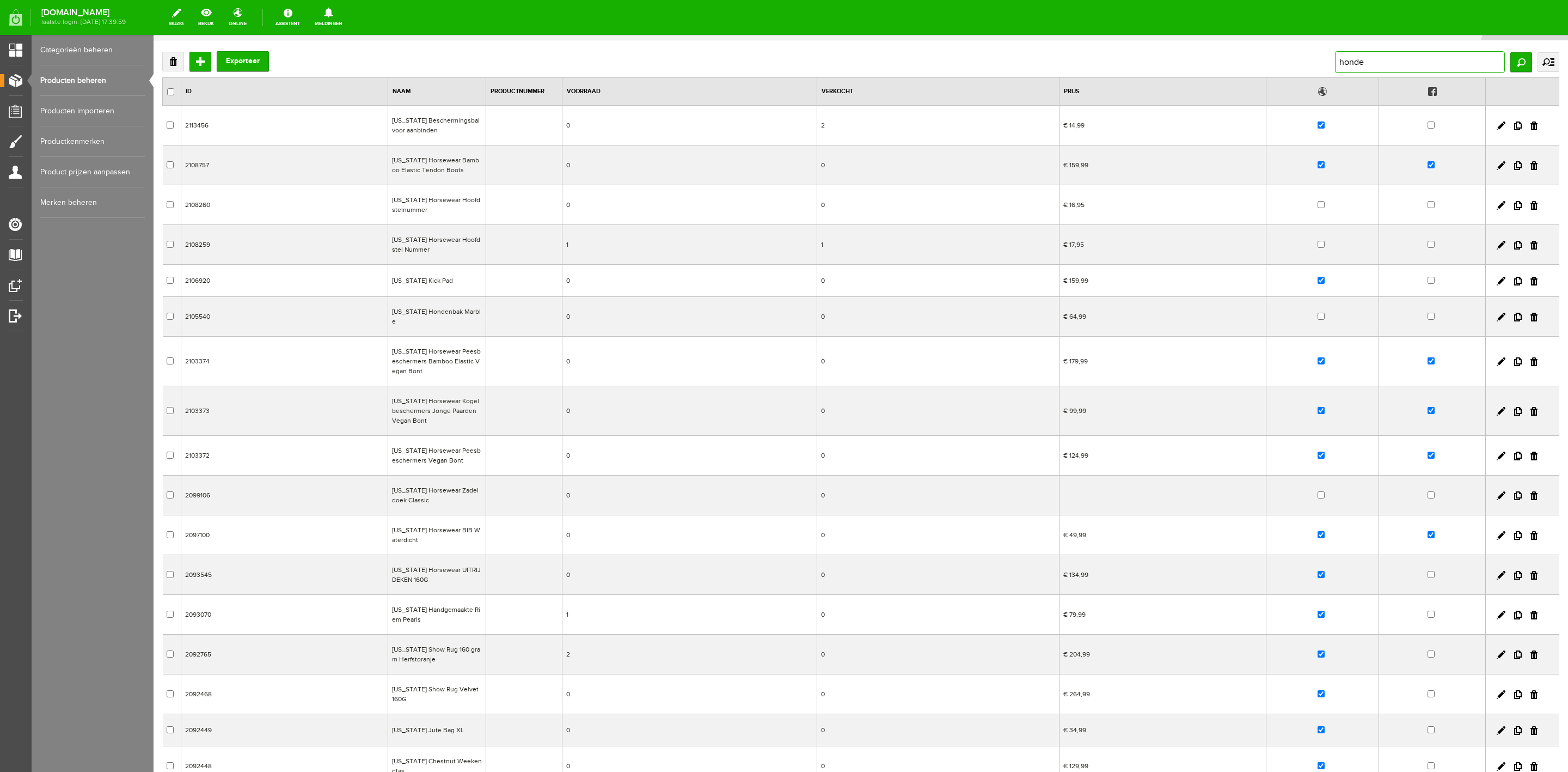
type input "honden"
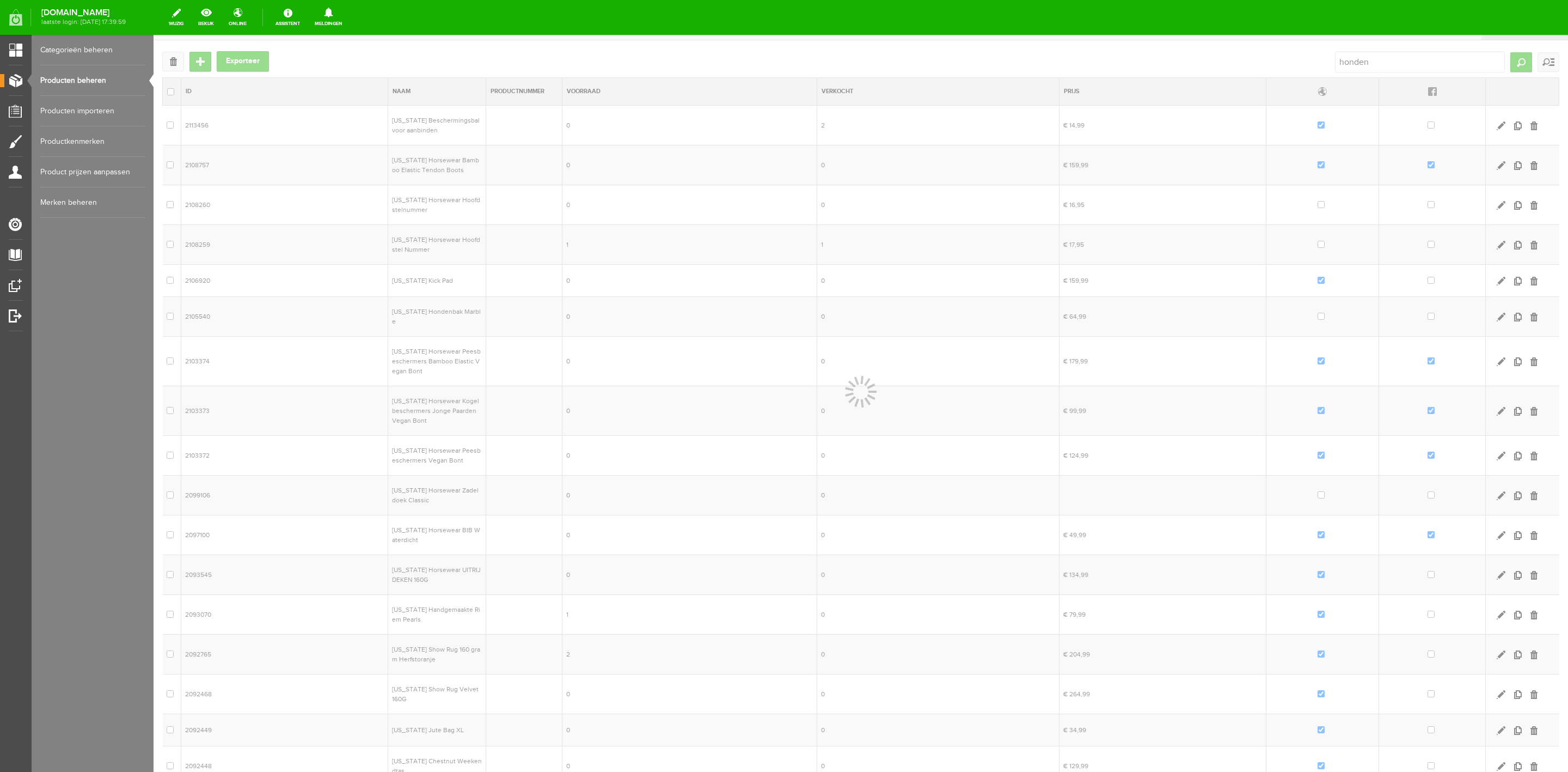
scroll to position [0, 0]
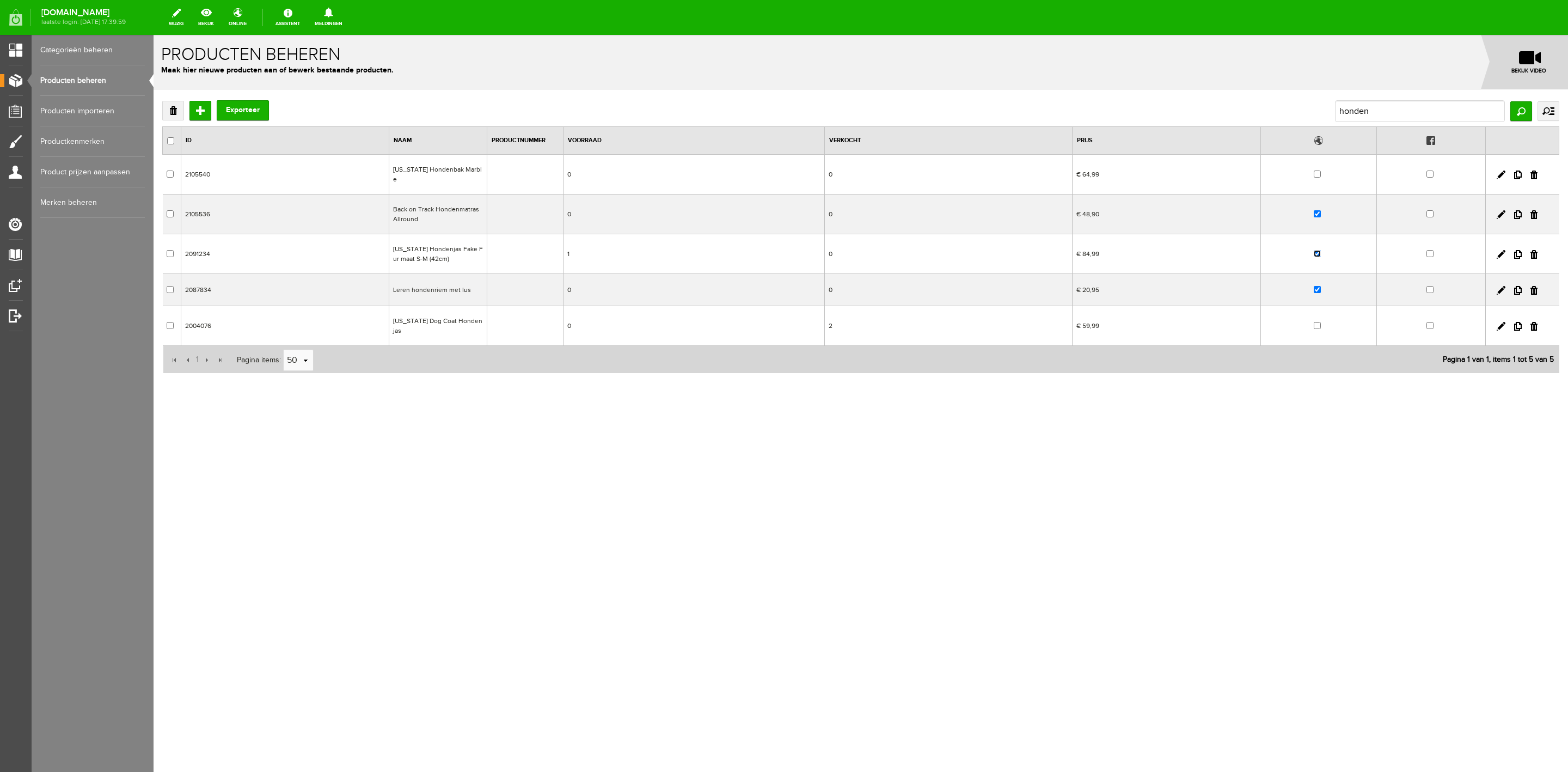
click at [1317, 250] on input "checkbox" at bounding box center [1317, 254] width 7 height 7
checkbox input "false"
click at [1316, 286] on input "checkbox" at bounding box center [1317, 289] width 7 height 7
checkbox input "false"
click at [1318, 210] on input "checkbox" at bounding box center [1317, 214] width 7 height 7
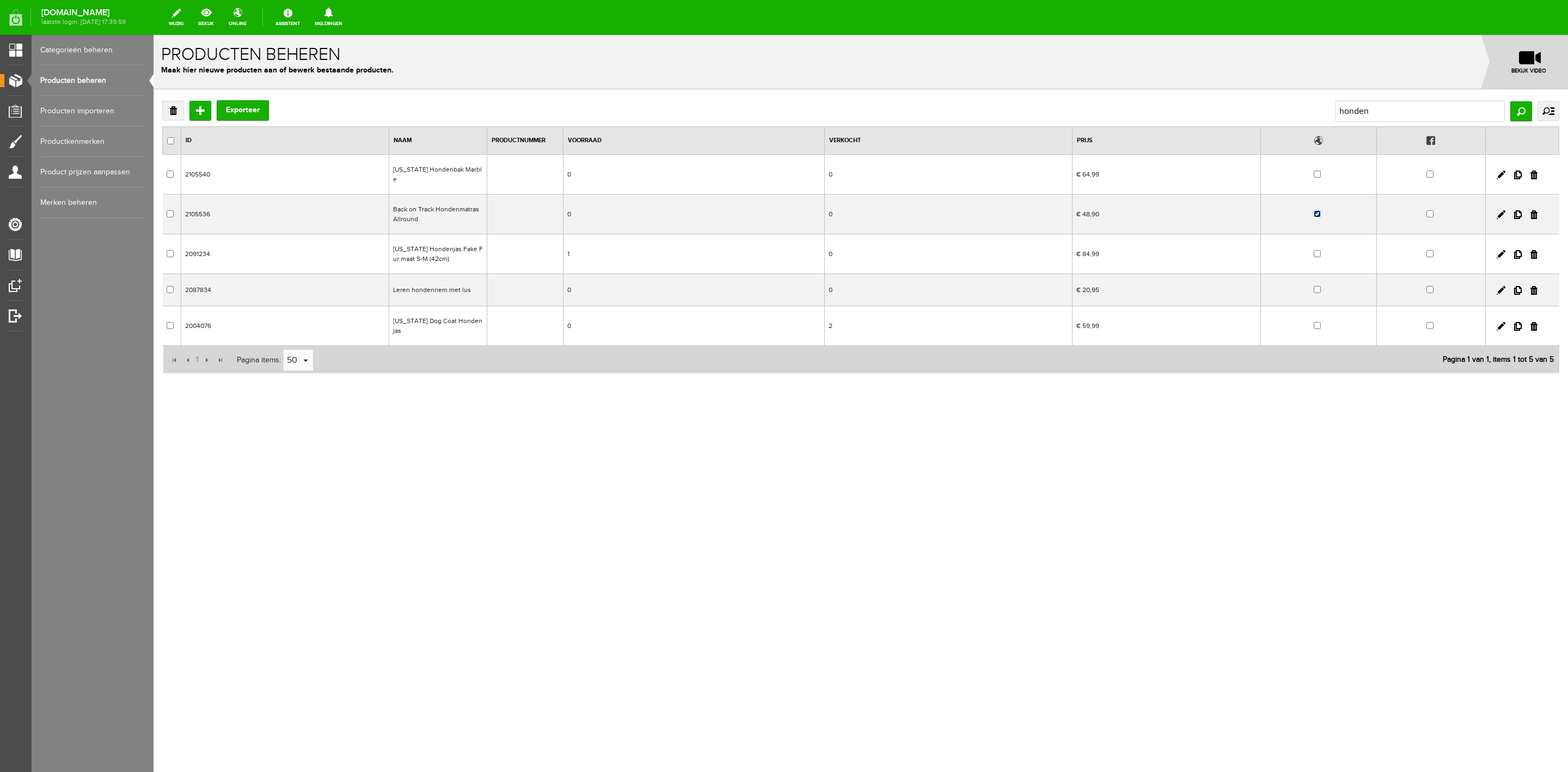
checkbox input "false"
click at [67, 47] on link "Categorieën beheren" at bounding box center [93, 50] width 105 height 31
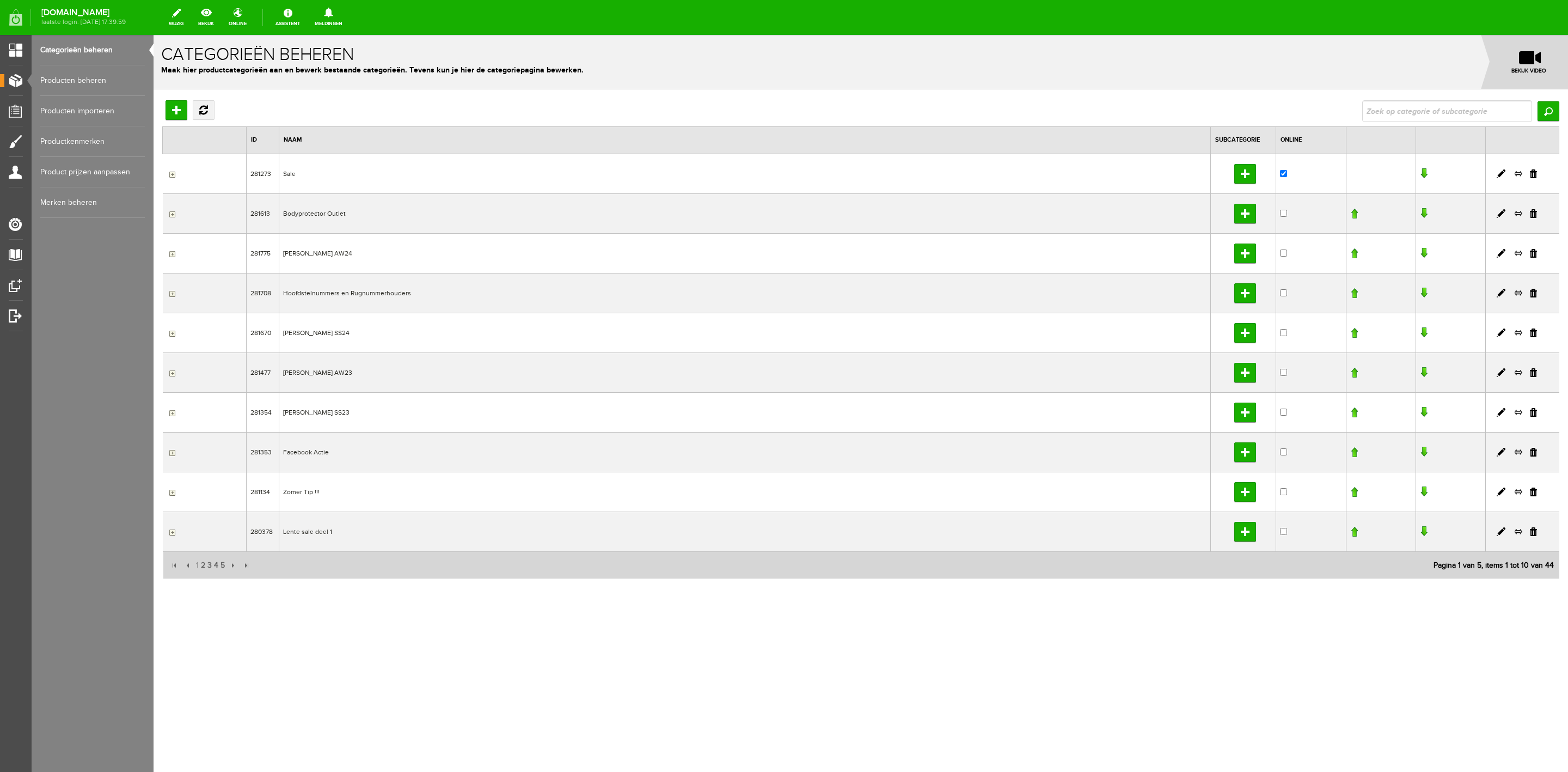
click at [74, 80] on link "Producten beheren" at bounding box center [93, 81] width 105 height 31
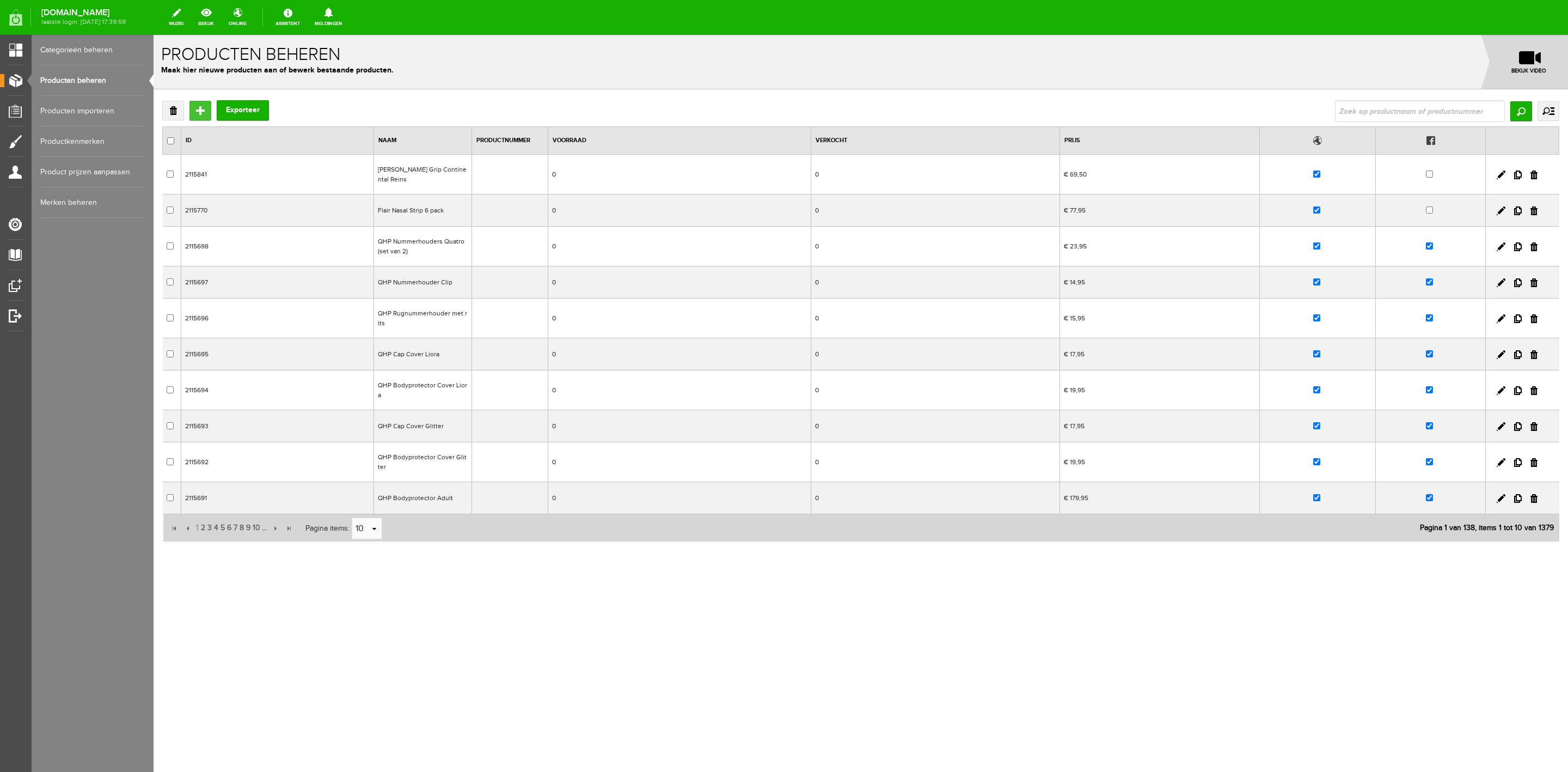
drag, startPoint x: 202, startPoint y: 111, endPoint x: 356, endPoint y: 147, distance: 158.2
click at [202, 111] on input "Toevoegen" at bounding box center [200, 111] width 22 height 20
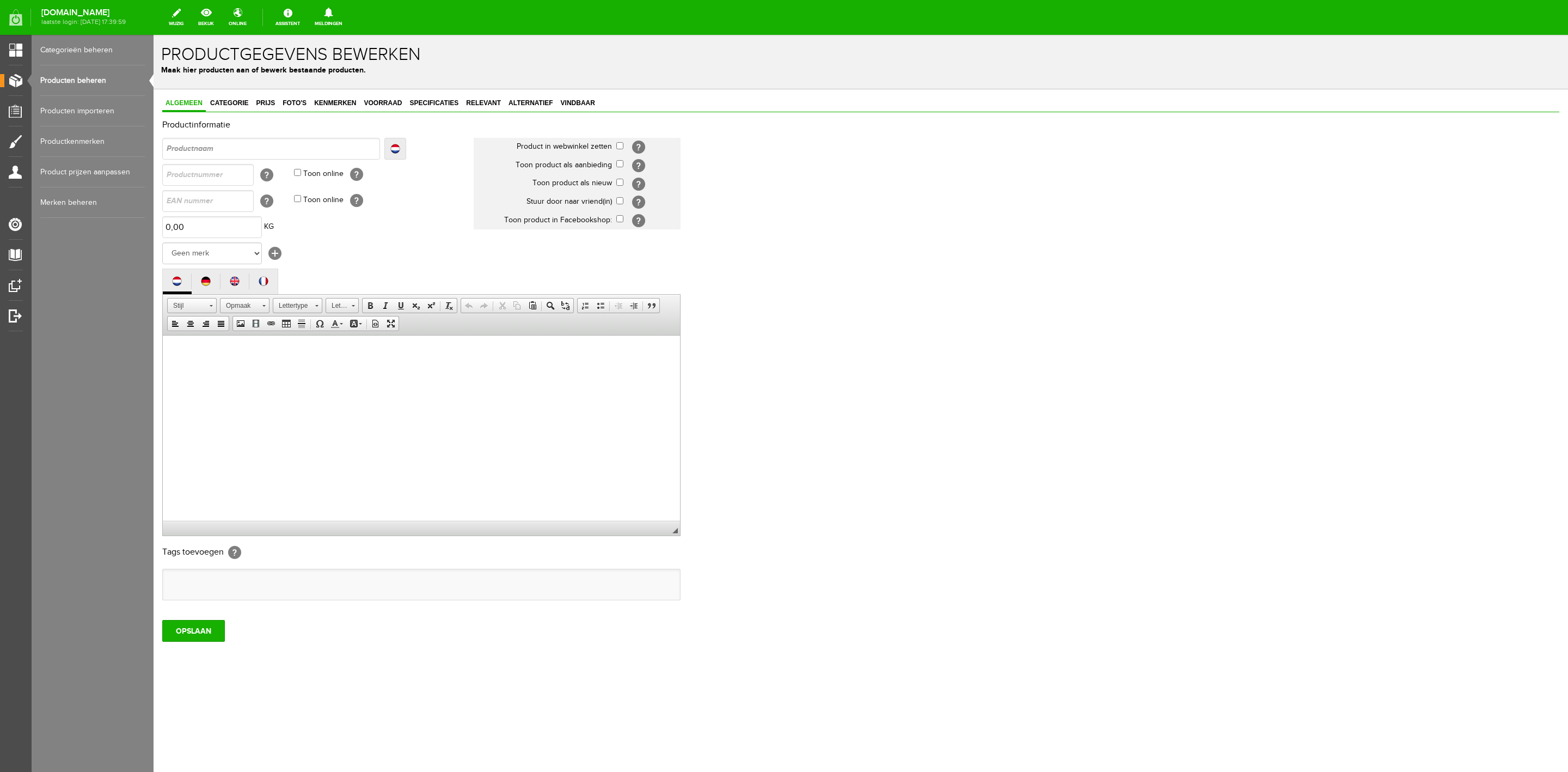
click at [97, 73] on link "Producten beheren" at bounding box center [93, 81] width 105 height 31
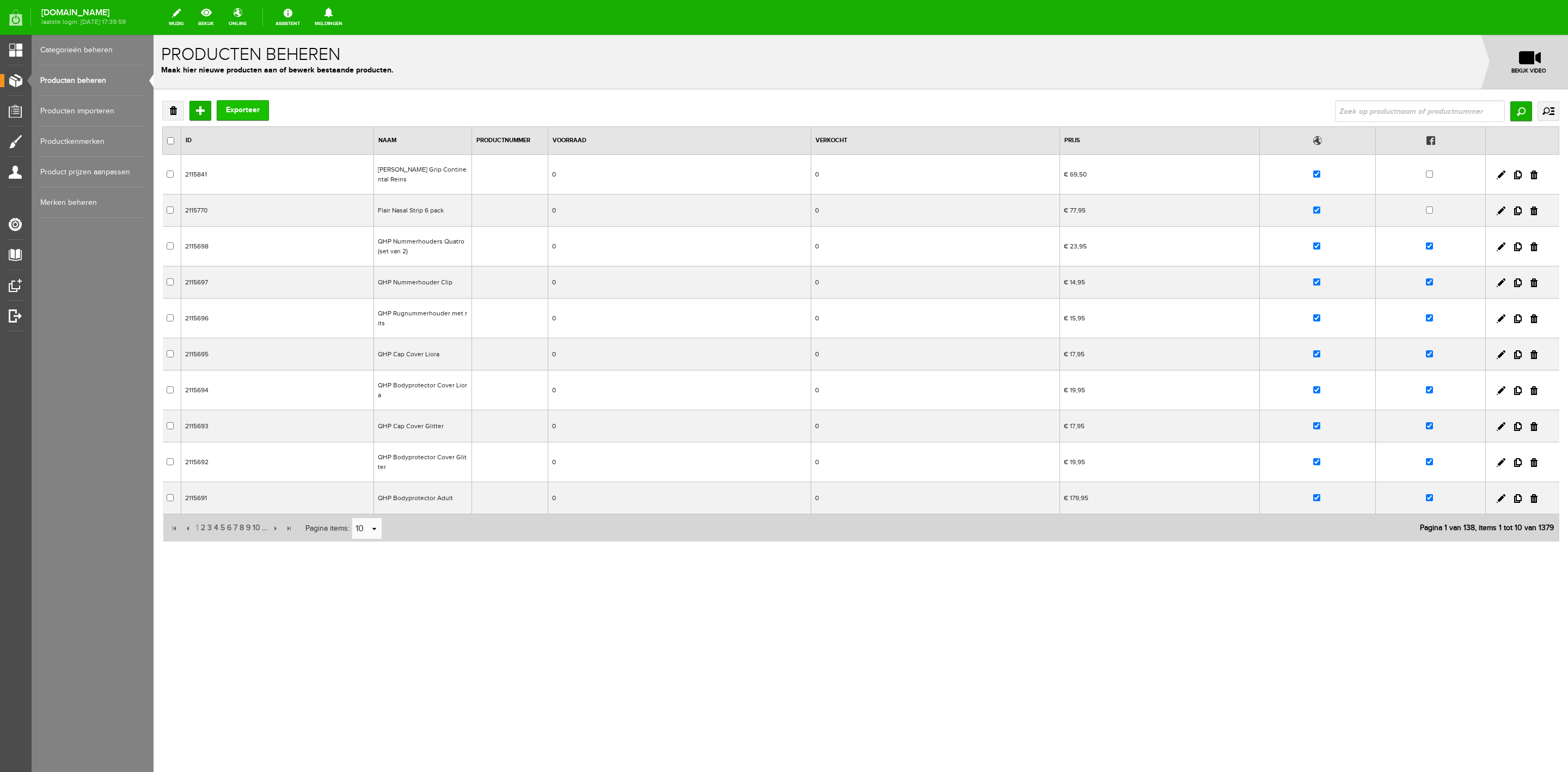
click at [219, 110] on button "Exporteer" at bounding box center [243, 110] width 52 height 20
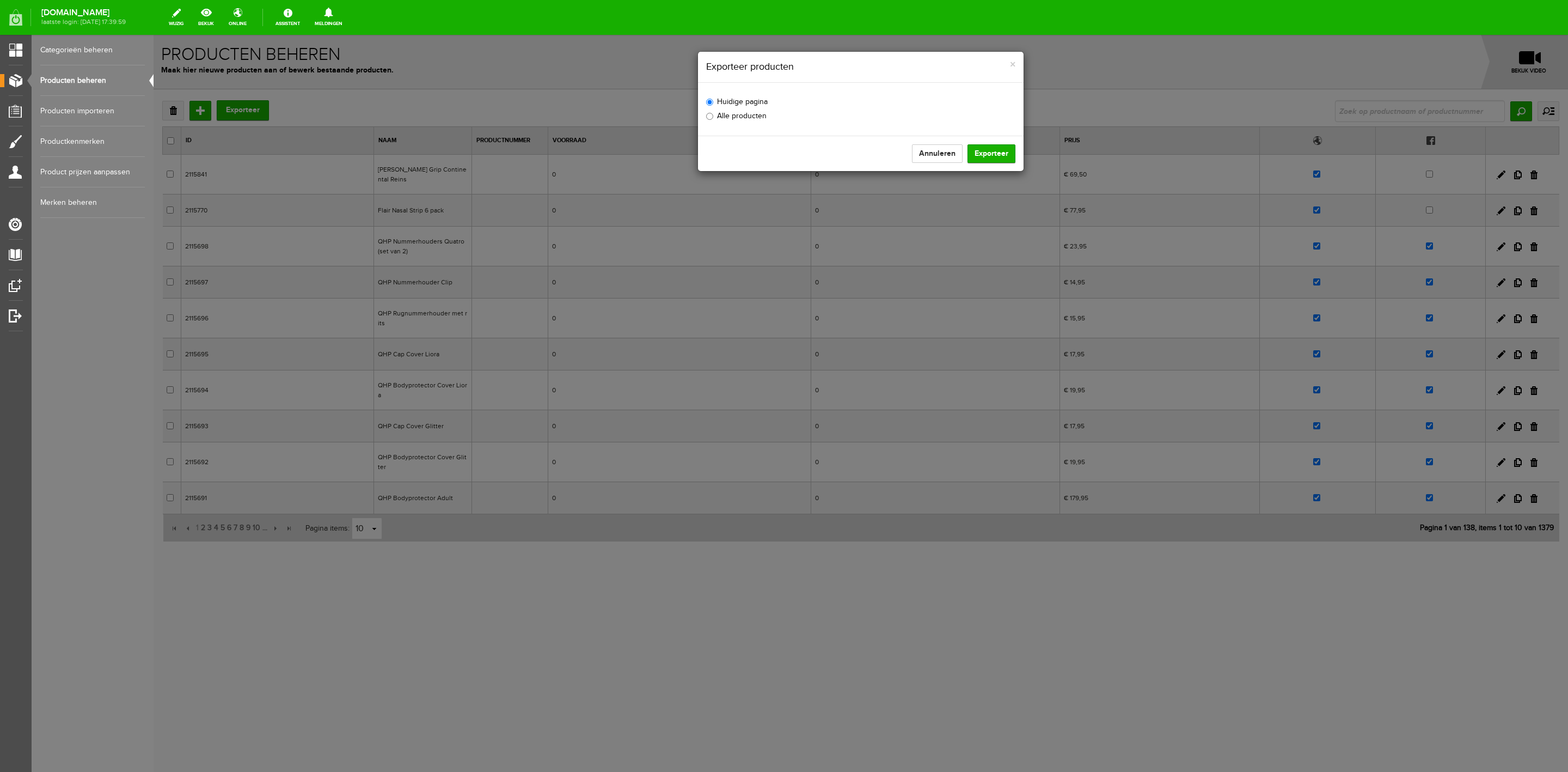
click at [737, 118] on label "Alle producten" at bounding box center [736, 116] width 60 height 11
click at [713, 118] on input "Alle producten" at bounding box center [709, 116] width 7 height 7
radio input "true"
click at [1013, 156] on button "Exporteer" at bounding box center [991, 153] width 48 height 18
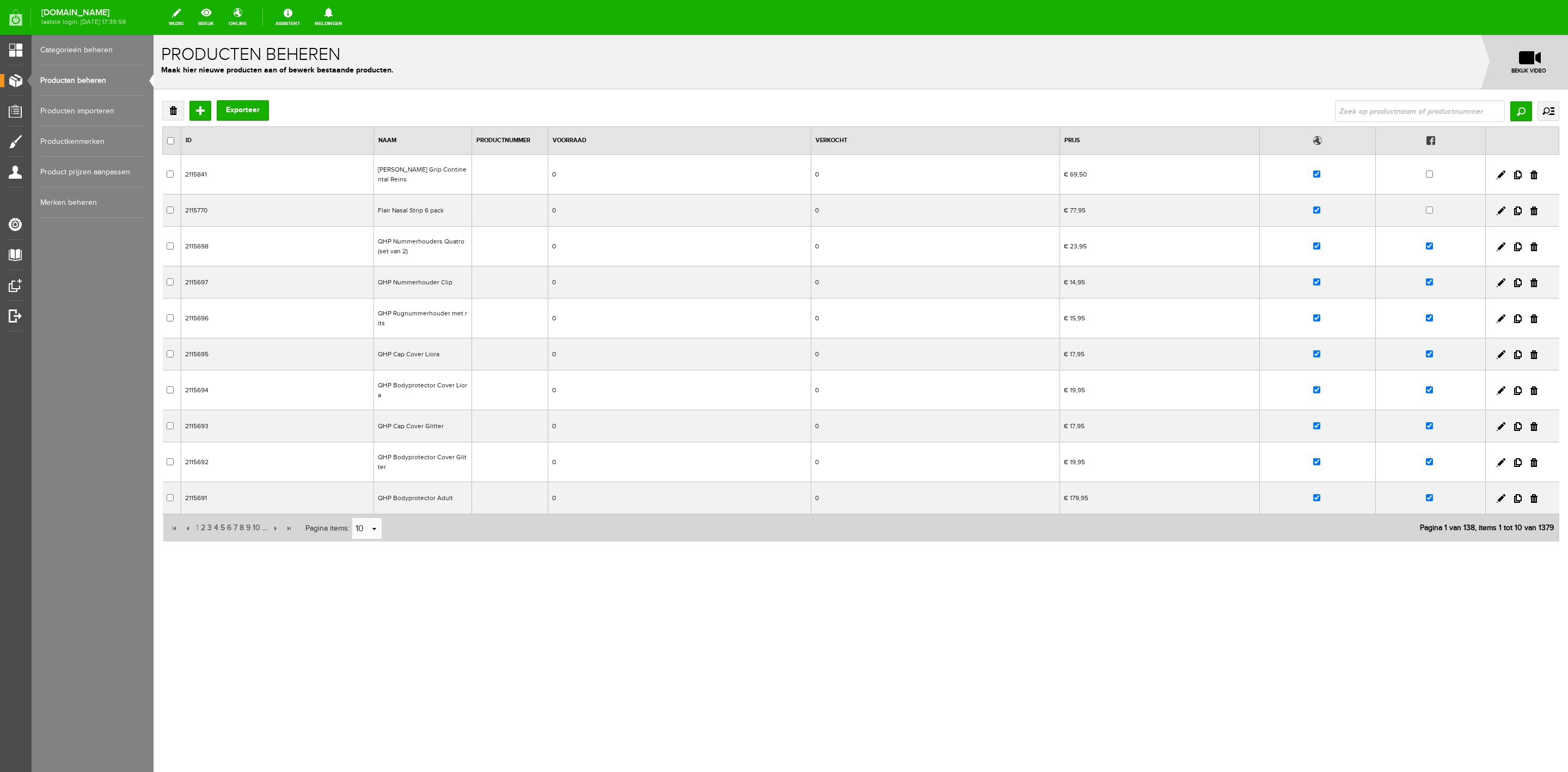
click at [1549, 111] on link "uitgebreid zoeken" at bounding box center [1548, 111] width 22 height 20
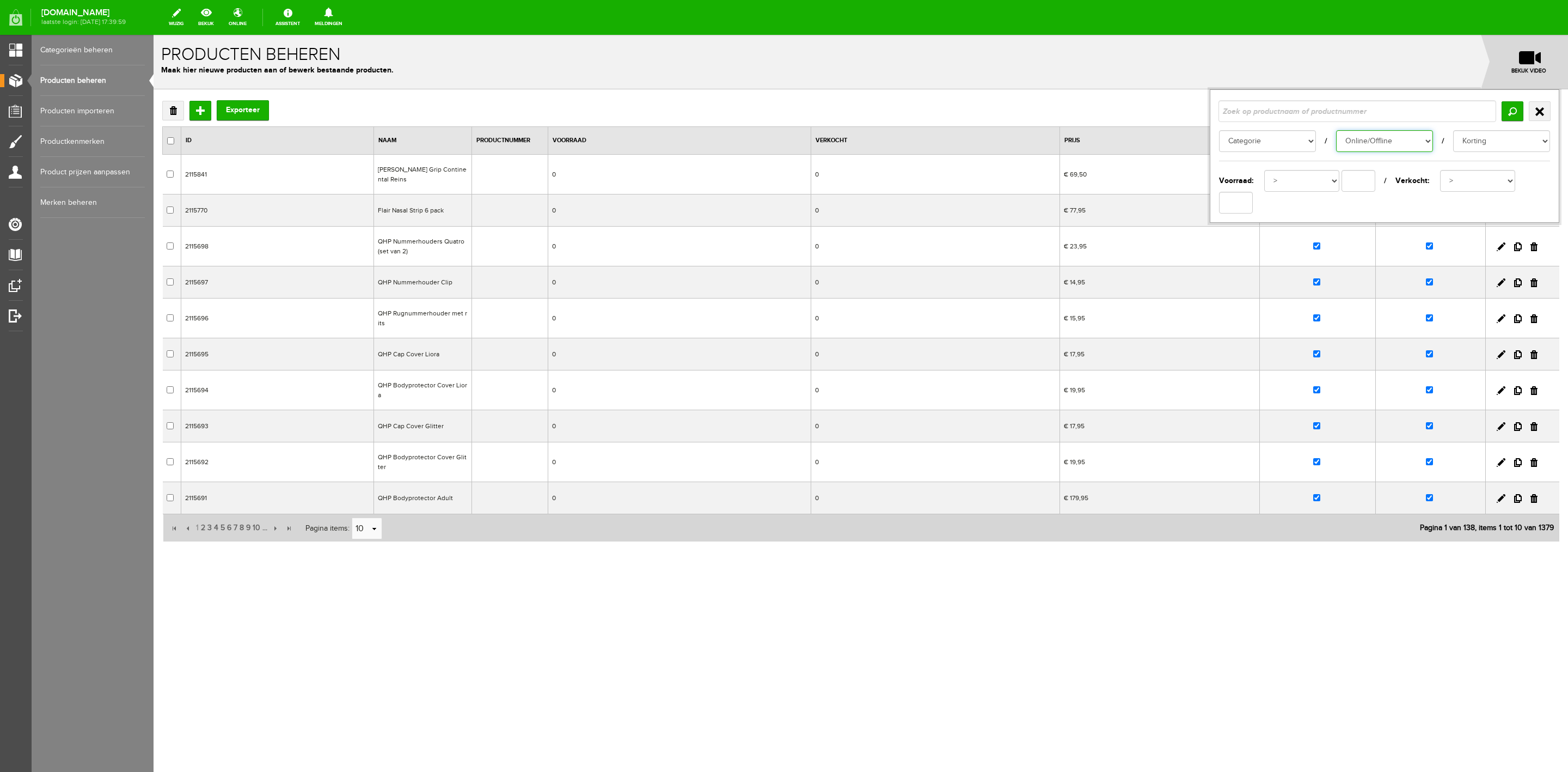
click at [1393, 146] on select "Online/Offline Online Offine" at bounding box center [1385, 141] width 97 height 22
click at [1336, 130] on select "Online/Offline Online Offine" at bounding box center [1385, 141] width 97 height 22
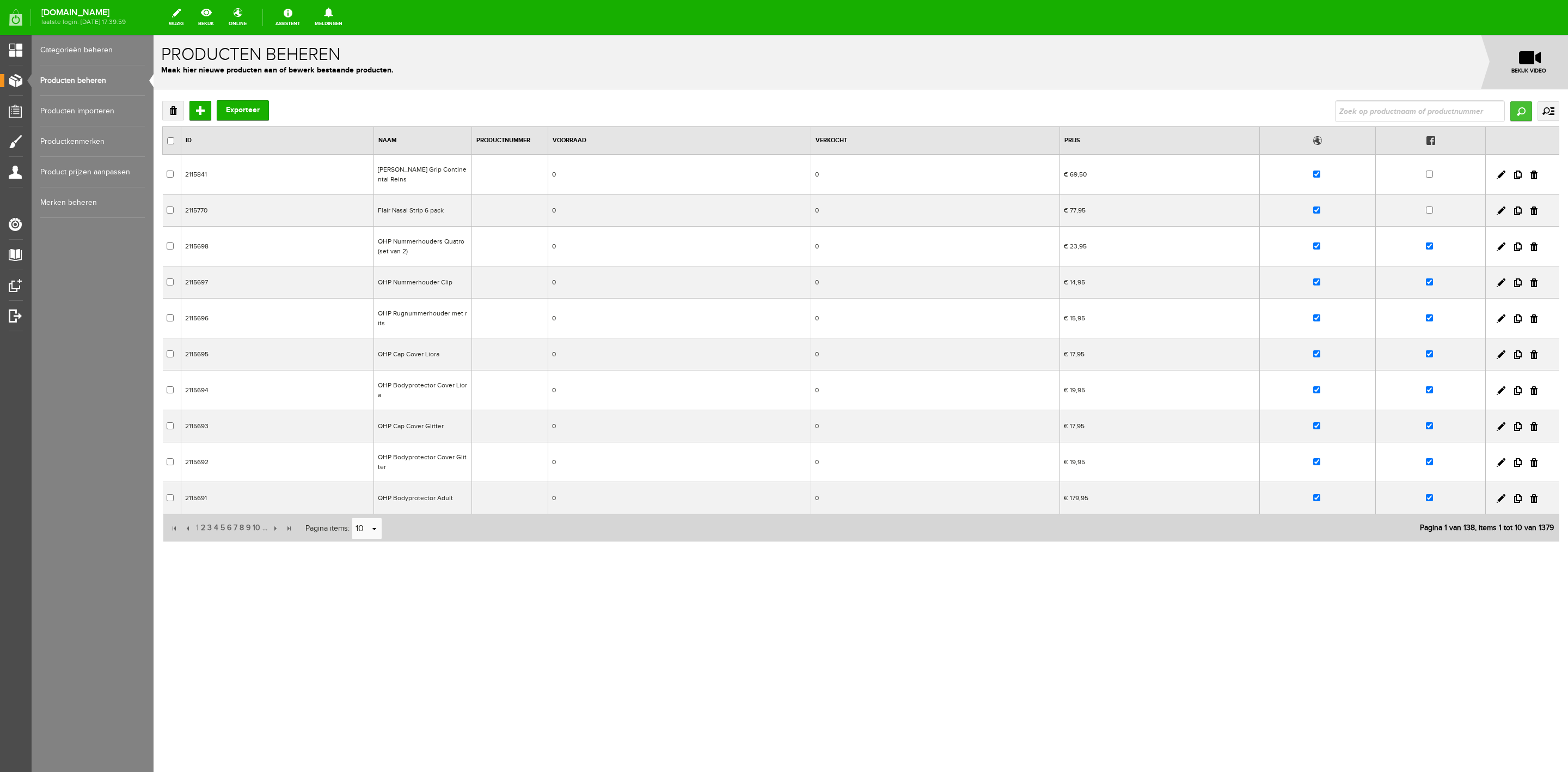
click at [1524, 117] on input "Zoeken" at bounding box center [1521, 111] width 22 height 20
click at [232, 108] on button "Exporteer" at bounding box center [243, 110] width 52 height 20
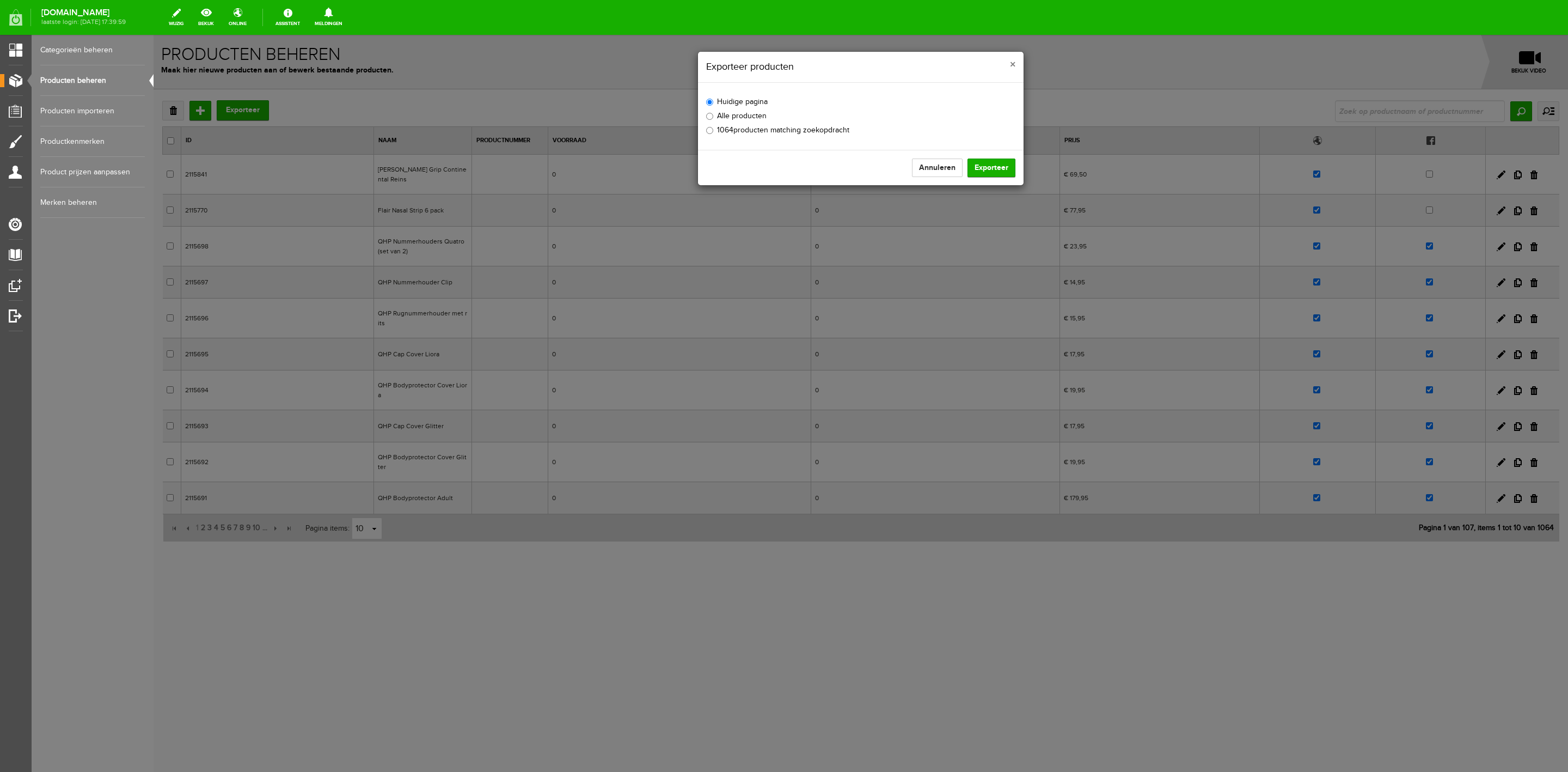
click at [1011, 69] on span "×" at bounding box center [1013, 64] width 5 height 14
